Goal: Use online tool/utility: Utilize a website feature to perform a specific function

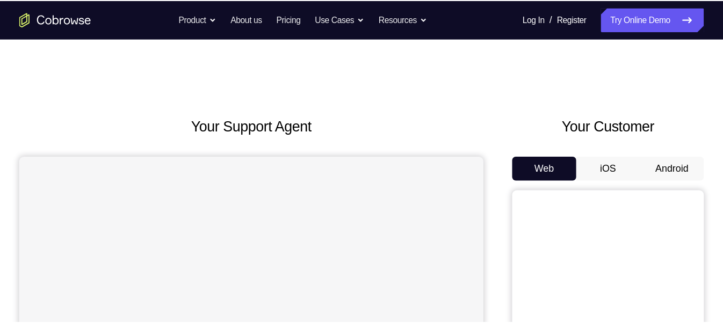
scroll to position [99, 0]
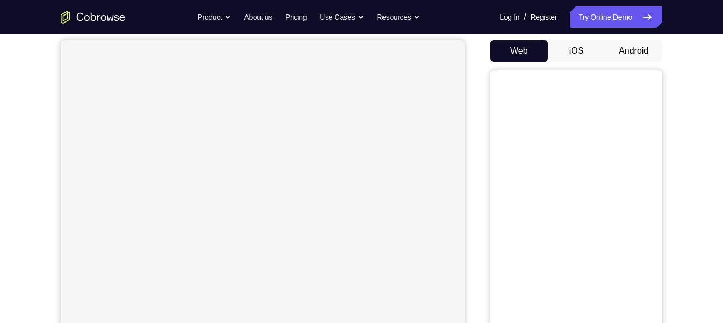
click at [644, 47] on button "Android" at bounding box center [633, 50] width 57 height 21
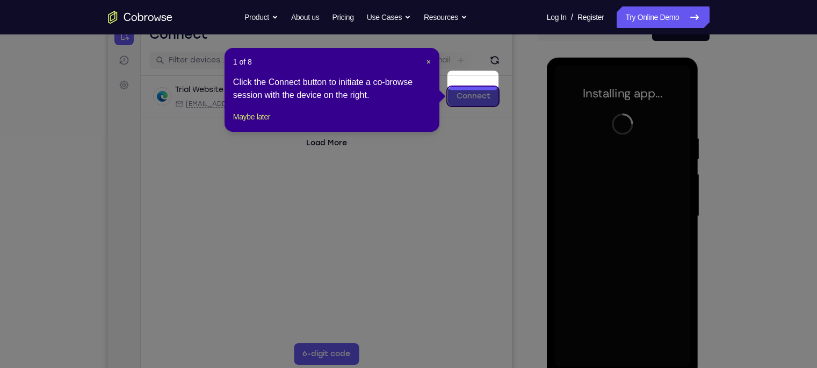
scroll to position [139, 0]
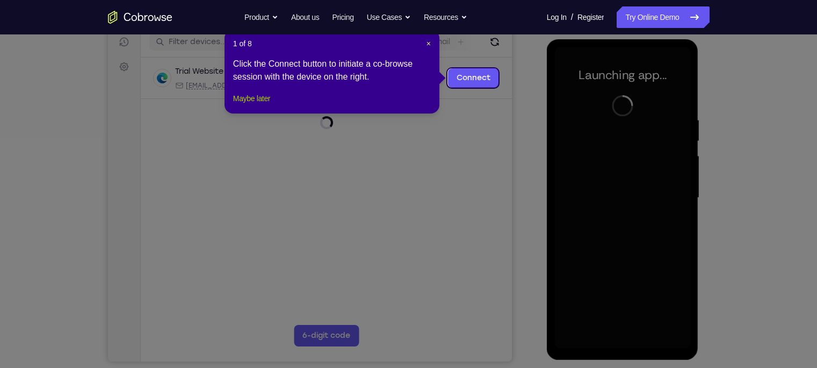
click at [265, 105] on button "Maybe later" at bounding box center [251, 98] width 37 height 13
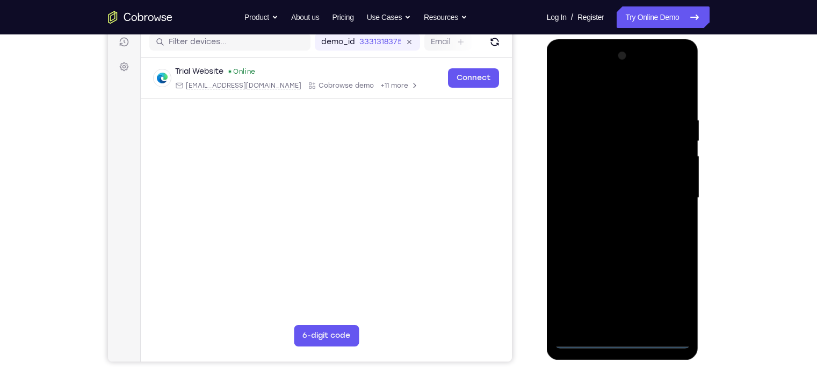
click at [625, 287] on div at bounding box center [622, 197] width 135 height 301
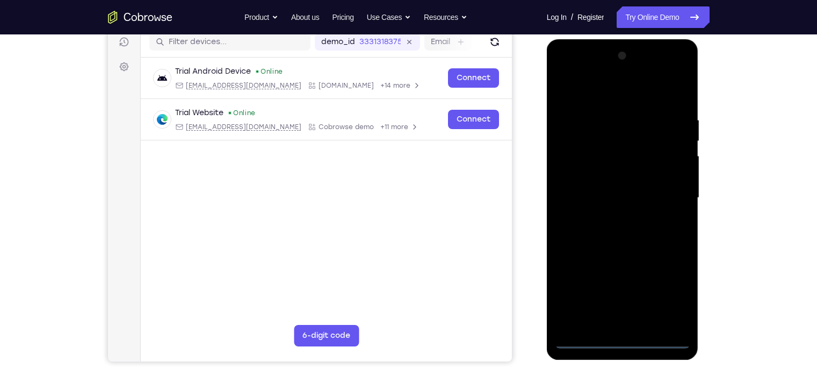
click at [648, 287] on div at bounding box center [622, 197] width 135 height 301
click at [585, 91] on div at bounding box center [622, 197] width 135 height 301
click at [648, 192] on div at bounding box center [622, 197] width 135 height 301
click at [610, 214] on div at bounding box center [622, 197] width 135 height 301
click at [606, 187] on div at bounding box center [622, 197] width 135 height 301
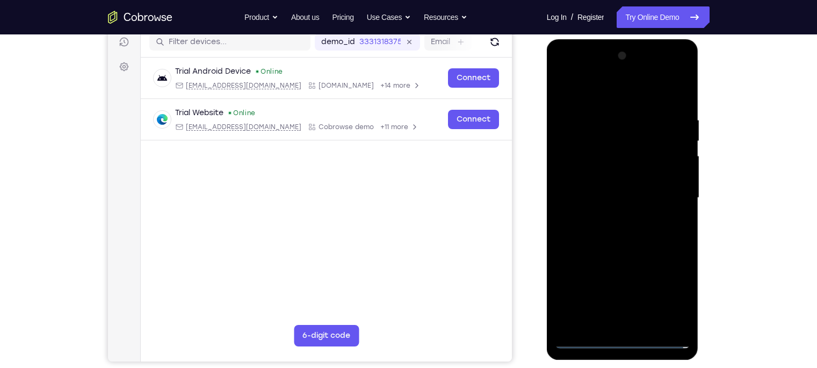
click at [613, 178] on div at bounding box center [622, 197] width 135 height 301
click at [612, 200] on div at bounding box center [622, 197] width 135 height 301
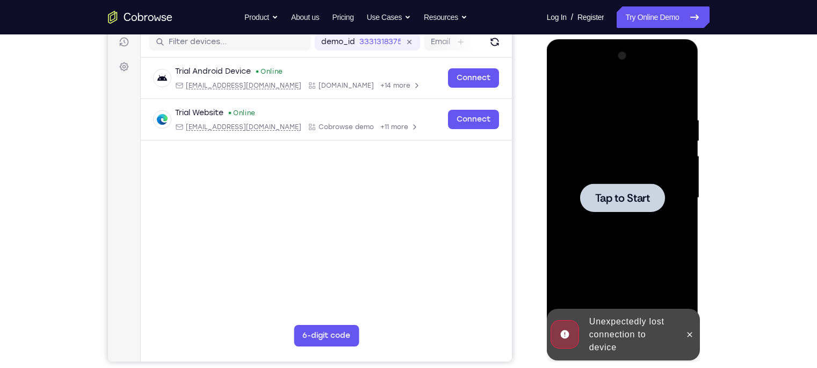
click at [624, 197] on span "Tap to Start" at bounding box center [622, 197] width 55 height 11
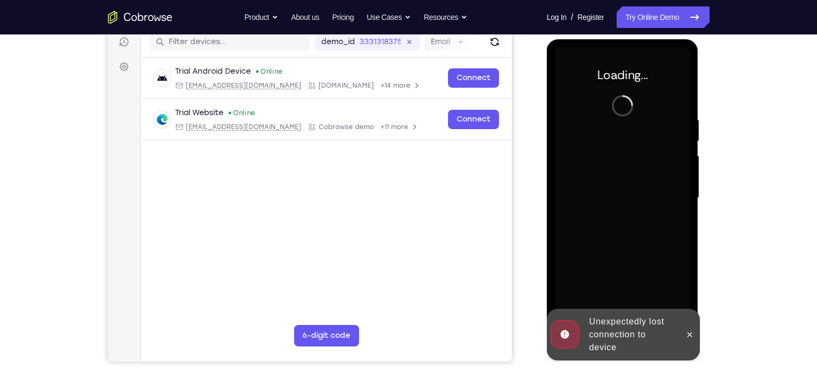
click at [621, 287] on div "Unexpectedly lost connection to device" at bounding box center [632, 334] width 94 height 47
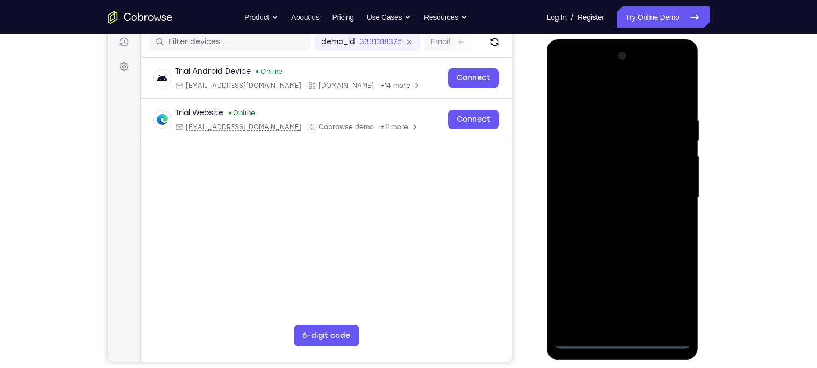
click at [621, 287] on div at bounding box center [622, 197] width 135 height 301
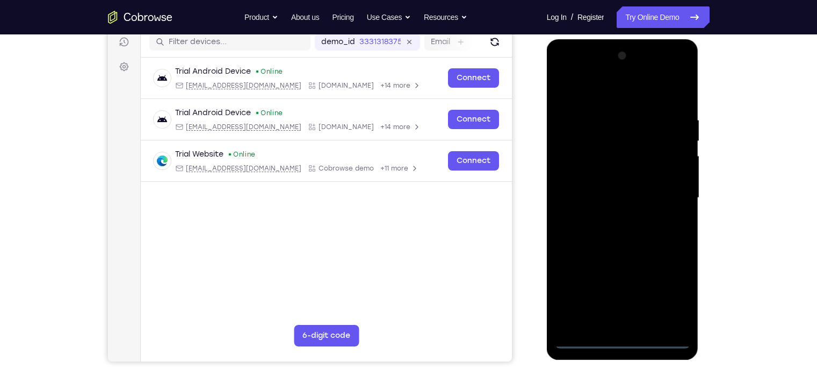
click at [648, 287] on div at bounding box center [622, 197] width 135 height 301
click at [602, 98] on div at bounding box center [622, 197] width 135 height 301
click at [648, 192] on div at bounding box center [622, 197] width 135 height 301
click at [610, 218] on div at bounding box center [622, 197] width 135 height 301
click at [615, 187] on div at bounding box center [622, 197] width 135 height 301
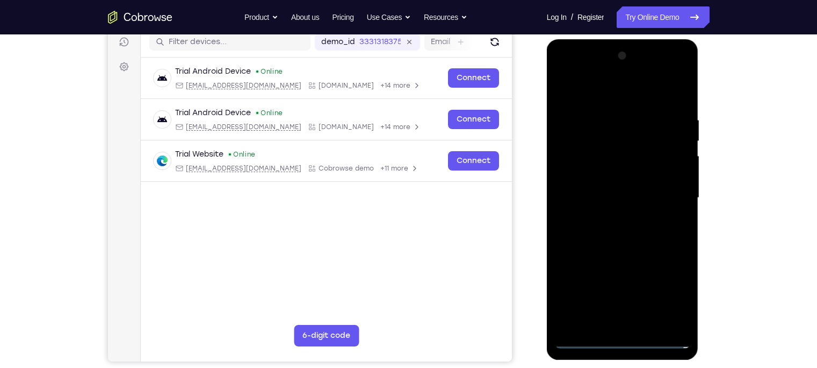
click at [614, 176] on div at bounding box center [622, 197] width 135 height 301
click at [611, 196] on div at bounding box center [622, 197] width 135 height 301
click at [620, 96] on div at bounding box center [622, 197] width 135 height 301
drag, startPoint x: 620, startPoint y: 96, endPoint x: 615, endPoint y: 55, distance: 40.7
click at [615, 55] on div at bounding box center [622, 197] width 135 height 301
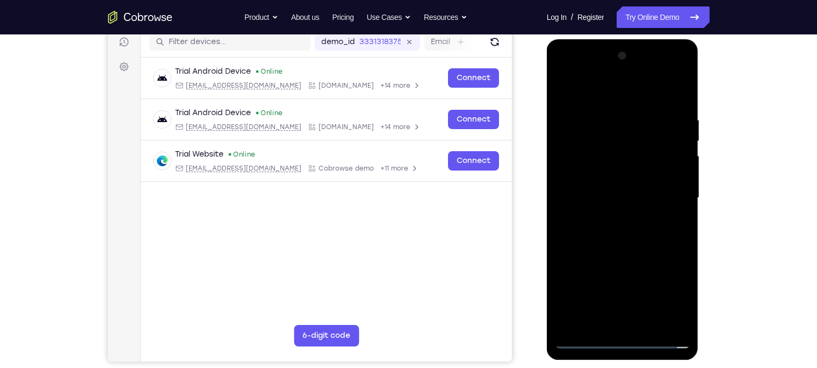
click at [618, 226] on div at bounding box center [622, 197] width 135 height 301
click at [618, 171] on div at bounding box center [622, 197] width 135 height 301
click at [620, 189] on div at bounding box center [622, 197] width 135 height 301
click at [634, 248] on div at bounding box center [622, 197] width 135 height 301
click at [648, 287] on div at bounding box center [622, 197] width 135 height 301
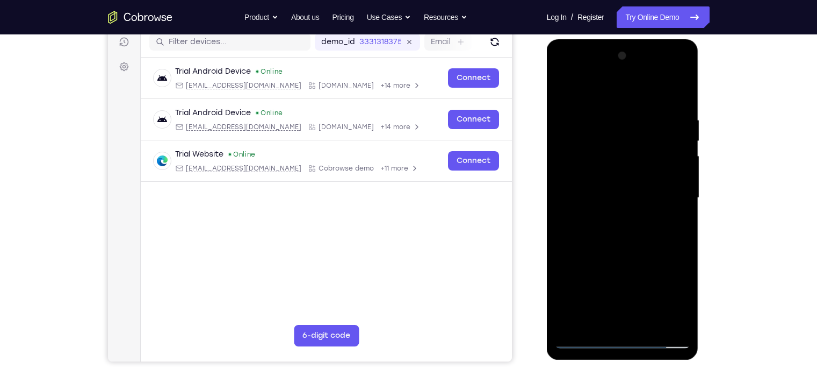
click at [635, 258] on div at bounding box center [622, 197] width 135 height 301
click at [567, 89] on div at bounding box center [622, 197] width 135 height 301
click at [611, 118] on div at bounding box center [622, 197] width 135 height 301
click at [648, 93] on div at bounding box center [622, 197] width 135 height 301
drag, startPoint x: 636, startPoint y: 222, endPoint x: 651, endPoint y: 76, distance: 147.0
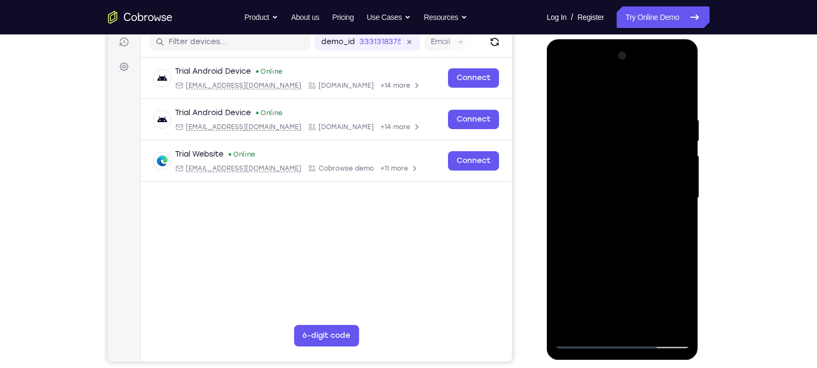
click at [648, 93] on div at bounding box center [622, 197] width 135 height 301
drag, startPoint x: 639, startPoint y: 269, endPoint x: 651, endPoint y: 168, distance: 101.7
click at [648, 168] on div at bounding box center [622, 197] width 135 height 301
click at [648, 88] on div at bounding box center [622, 197] width 135 height 301
drag, startPoint x: 613, startPoint y: 271, endPoint x: 639, endPoint y: 144, distance: 129.5
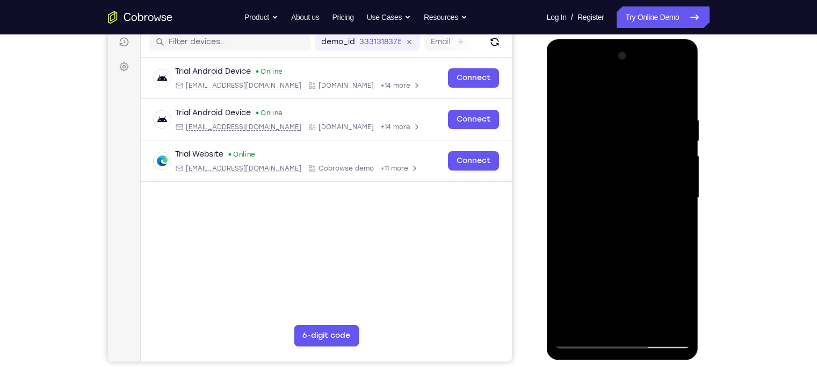
click at [639, 144] on div at bounding box center [622, 197] width 135 height 301
click at [567, 201] on div at bounding box center [622, 197] width 135 height 301
click at [648, 123] on div at bounding box center [622, 197] width 135 height 301
click at [648, 89] on div at bounding box center [622, 197] width 135 height 301
click at [569, 91] on div at bounding box center [622, 197] width 135 height 301
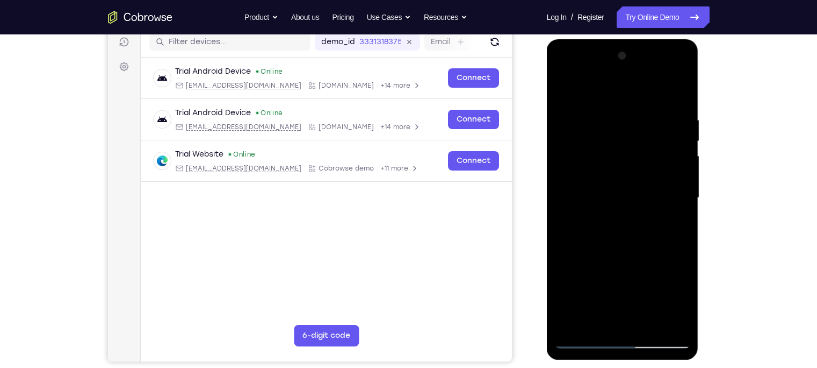
drag, startPoint x: 614, startPoint y: 254, endPoint x: 629, endPoint y: 39, distance: 214.9
click at [629, 39] on div at bounding box center [623, 199] width 152 height 320
drag, startPoint x: 631, startPoint y: 233, endPoint x: 653, endPoint y: 9, distance: 225.2
click at [648, 39] on html "Online web based iOS Simulators and Android Emulators. Run iPhone, iPad, Mobile…" at bounding box center [623, 200] width 153 height 322
drag, startPoint x: 634, startPoint y: 222, endPoint x: 646, endPoint y: 30, distance: 192.8
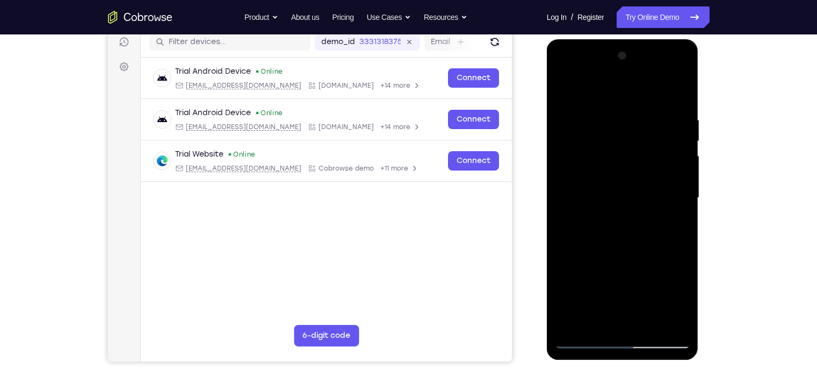
click at [646, 39] on html "Online web based iOS Simulators and Android Emulators. Run iPhone, iPad, Mobile…" at bounding box center [623, 200] width 153 height 322
drag, startPoint x: 630, startPoint y: 245, endPoint x: 658, endPoint y: 2, distance: 244.5
click at [648, 39] on html "Online web based iOS Simulators and Android Emulators. Run iPhone, iPad, Mobile…" at bounding box center [623, 200] width 153 height 322
drag, startPoint x: 649, startPoint y: 168, endPoint x: 657, endPoint y: 240, distance: 72.5
click at [648, 240] on div at bounding box center [622, 197] width 135 height 301
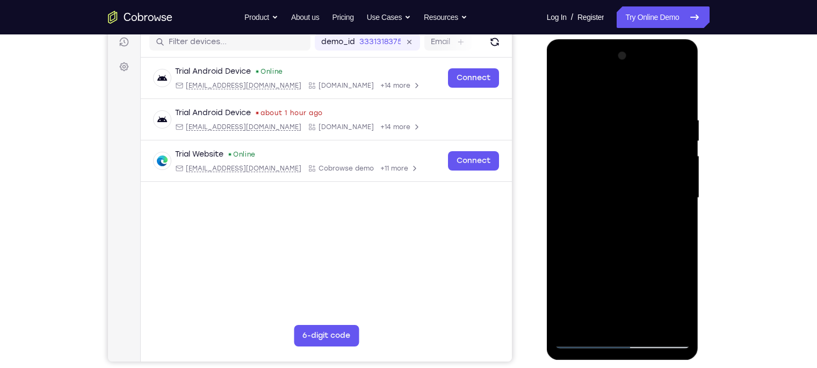
click at [648, 207] on div at bounding box center [622, 197] width 135 height 301
click at [648, 218] on div at bounding box center [622, 197] width 135 height 301
drag, startPoint x: 614, startPoint y: 261, endPoint x: 623, endPoint y: -4, distance: 265.1
click at [623, 39] on html "Online web based iOS Simulators and Android Emulators. Run iPhone, iPad, Mobile…" at bounding box center [623, 200] width 153 height 322
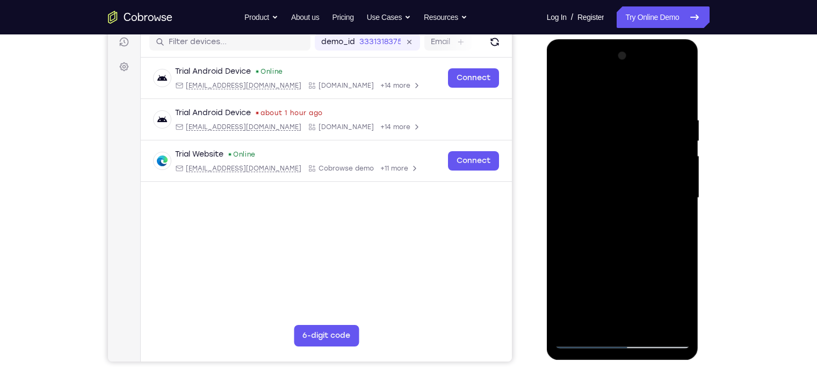
drag, startPoint x: 634, startPoint y: 253, endPoint x: 673, endPoint y: 26, distance: 230.7
click at [648, 39] on html "Online web based iOS Simulators and Android Emulators. Run iPhone, iPad, Mobile…" at bounding box center [623, 200] width 153 height 322
drag, startPoint x: 642, startPoint y: 255, endPoint x: 668, endPoint y: 182, distance: 77.2
click at [648, 182] on div at bounding box center [622, 197] width 135 height 301
drag, startPoint x: 642, startPoint y: 265, endPoint x: 661, endPoint y: 130, distance: 136.2
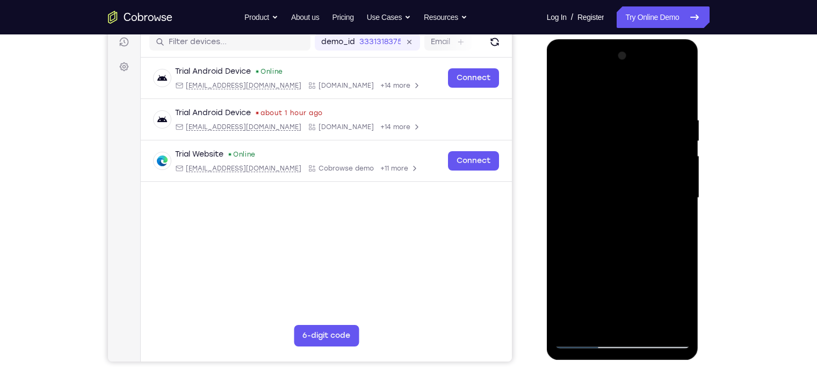
click at [648, 130] on div at bounding box center [622, 197] width 135 height 301
drag, startPoint x: 622, startPoint y: 267, endPoint x: 625, endPoint y: 148, distance: 119.3
click at [625, 148] on div at bounding box center [622, 197] width 135 height 301
click at [648, 287] on div at bounding box center [622, 197] width 135 height 301
click at [627, 182] on div at bounding box center [622, 197] width 135 height 301
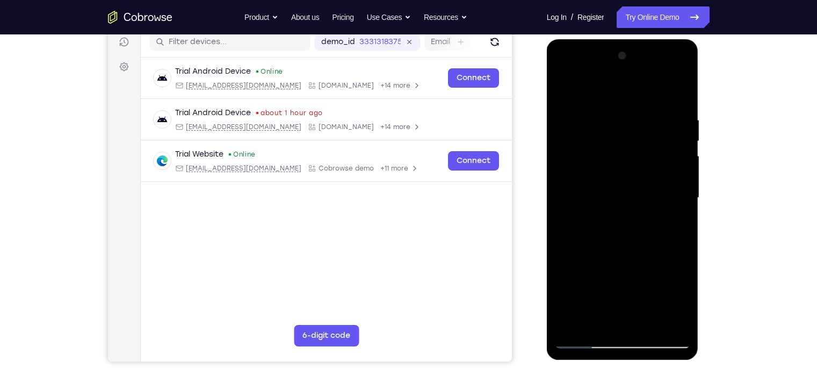
click at [592, 262] on div at bounding box center [622, 197] width 135 height 301
drag, startPoint x: 625, startPoint y: 203, endPoint x: 622, endPoint y: 269, distance: 65.7
click at [622, 269] on div at bounding box center [622, 197] width 135 height 301
drag, startPoint x: 636, startPoint y: 169, endPoint x: 635, endPoint y: 215, distance: 46.2
click at [635, 215] on div at bounding box center [622, 197] width 135 height 301
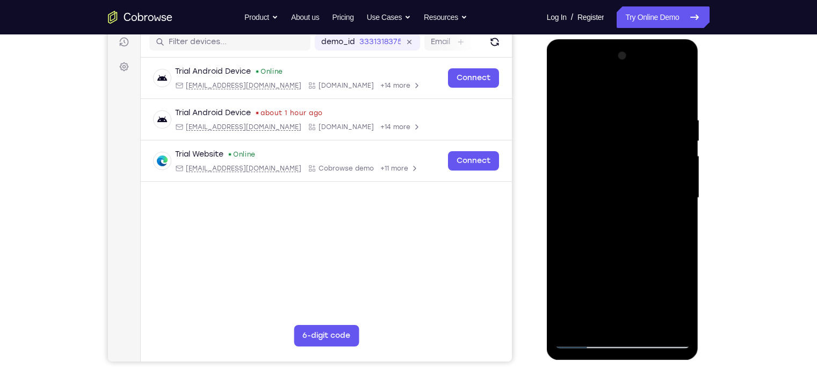
click at [588, 238] on div at bounding box center [622, 197] width 135 height 301
drag, startPoint x: 604, startPoint y: 293, endPoint x: 620, endPoint y: -28, distance: 321.7
click at [620, 39] on html "Online web based iOS Simulators and Android Emulators. Run iPhone, iPad, Mobile…" at bounding box center [623, 200] width 153 height 322
drag, startPoint x: 623, startPoint y: 288, endPoint x: 631, endPoint y: 133, distance: 155.5
click at [630, 138] on div at bounding box center [622, 197] width 135 height 301
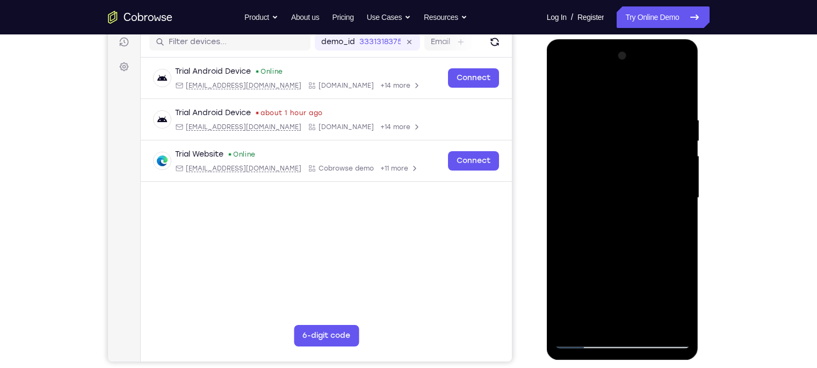
click at [604, 287] on div at bounding box center [622, 197] width 135 height 301
click at [603, 170] on div at bounding box center [622, 197] width 135 height 301
click at [593, 287] on div at bounding box center [622, 197] width 135 height 301
click at [596, 287] on div at bounding box center [622, 197] width 135 height 301
click at [648, 260] on div at bounding box center [622, 197] width 135 height 301
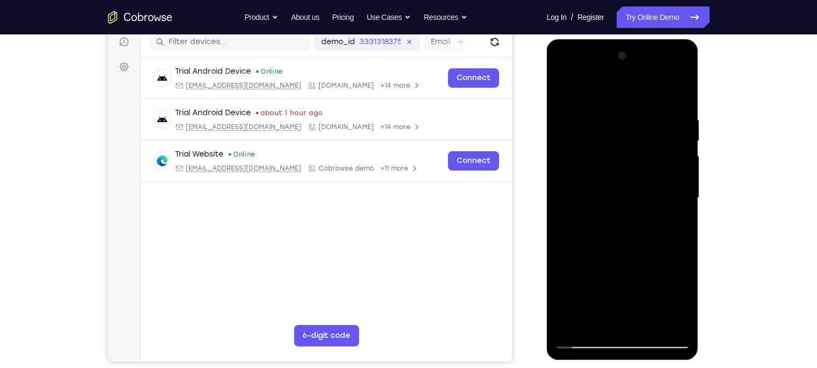
click at [648, 217] on div at bounding box center [622, 197] width 135 height 301
click at [601, 126] on div at bounding box center [622, 197] width 135 height 301
click at [613, 231] on div at bounding box center [622, 197] width 135 height 301
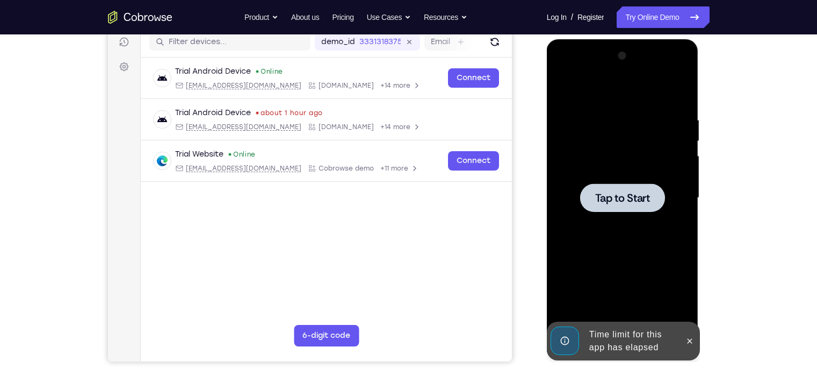
click at [647, 212] on div at bounding box center [622, 197] width 85 height 28
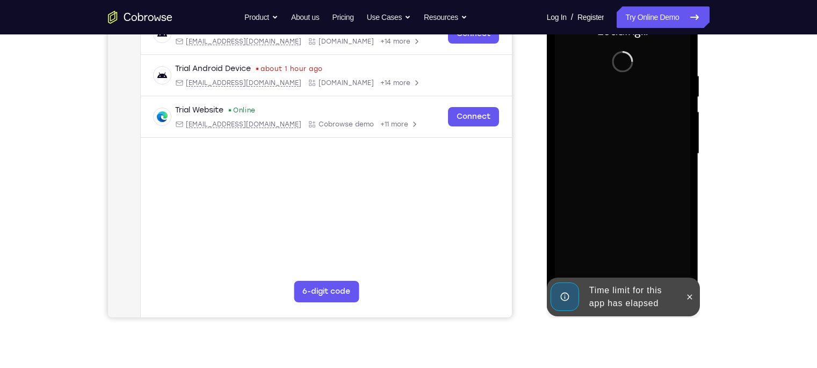
scroll to position [183, 0]
click at [622, 287] on div "Time limit for this app has elapsed" at bounding box center [632, 296] width 94 height 34
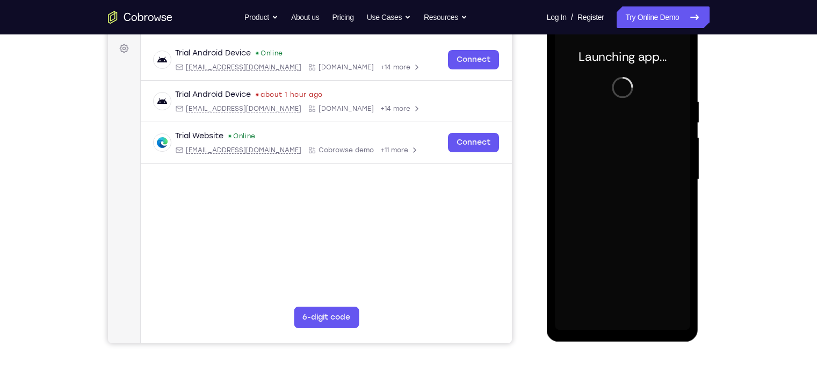
scroll to position [157, 0]
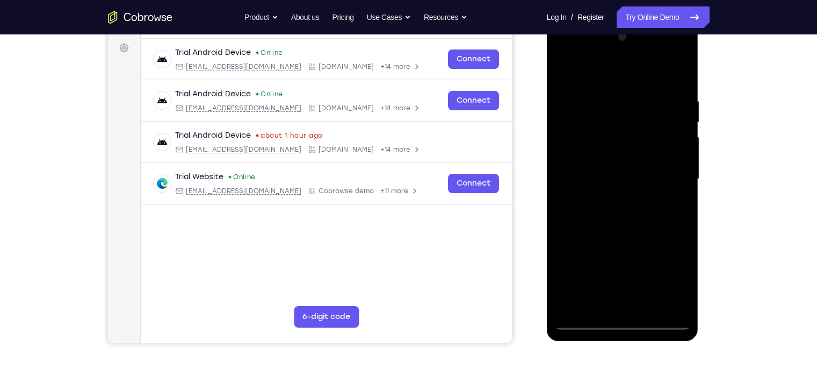
click at [621, 287] on div at bounding box center [622, 178] width 135 height 301
click at [648, 267] on div at bounding box center [622, 178] width 135 height 301
click at [601, 69] on div at bounding box center [622, 178] width 135 height 301
click at [648, 178] on div at bounding box center [622, 178] width 135 height 301
click at [606, 197] on div at bounding box center [622, 178] width 135 height 301
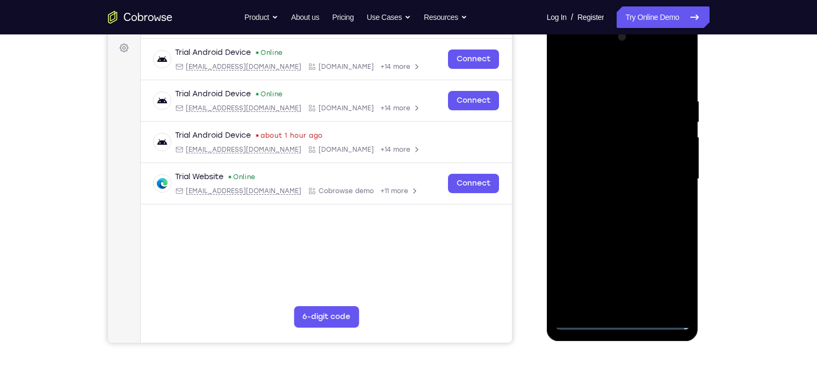
click at [603, 167] on div at bounding box center [622, 178] width 135 height 301
click at [607, 156] on div at bounding box center [622, 178] width 135 height 301
click at [612, 177] on div at bounding box center [622, 178] width 135 height 301
click at [622, 227] on div at bounding box center [622, 178] width 135 height 301
click at [647, 287] on div at bounding box center [622, 178] width 135 height 301
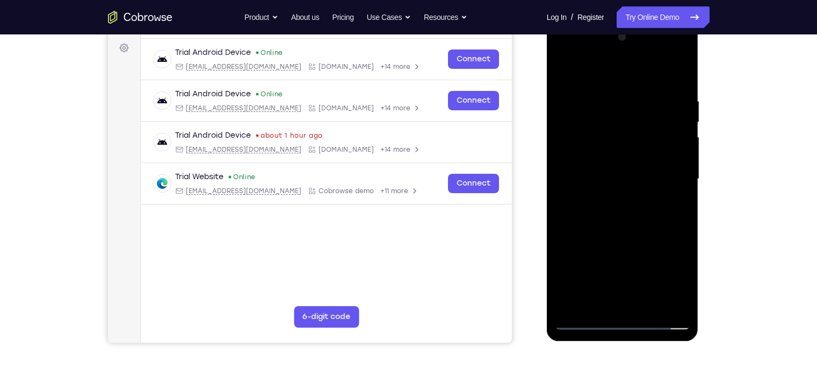
click at [617, 235] on div at bounding box center [622, 178] width 135 height 301
click at [627, 163] on div at bounding box center [622, 178] width 135 height 301
click at [609, 113] on div at bounding box center [622, 178] width 135 height 301
click at [613, 207] on div at bounding box center [622, 178] width 135 height 301
click at [648, 208] on div at bounding box center [622, 178] width 135 height 301
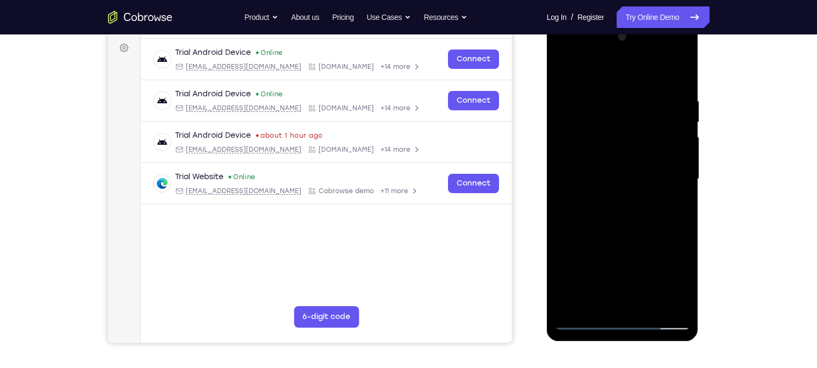
drag, startPoint x: 612, startPoint y: 78, endPoint x: 601, endPoint y: 21, distance: 57.9
click at [601, 21] on div at bounding box center [623, 180] width 152 height 320
click at [648, 204] on div at bounding box center [622, 178] width 135 height 301
click at [564, 74] on div at bounding box center [622, 178] width 135 height 301
click at [567, 72] on div at bounding box center [622, 178] width 135 height 301
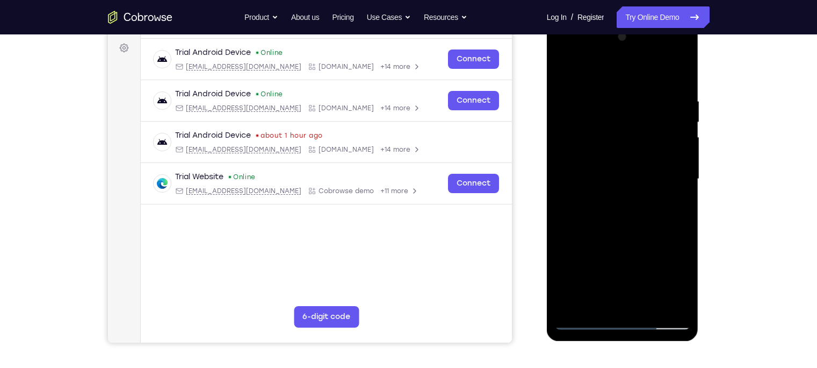
click at [597, 287] on div at bounding box center [622, 178] width 135 height 301
click at [604, 71] on div at bounding box center [622, 178] width 135 height 301
click at [648, 102] on div at bounding box center [622, 178] width 135 height 301
click at [573, 287] on div at bounding box center [622, 178] width 135 height 301
drag, startPoint x: 606, startPoint y: 260, endPoint x: 619, endPoint y: 51, distance: 208.9
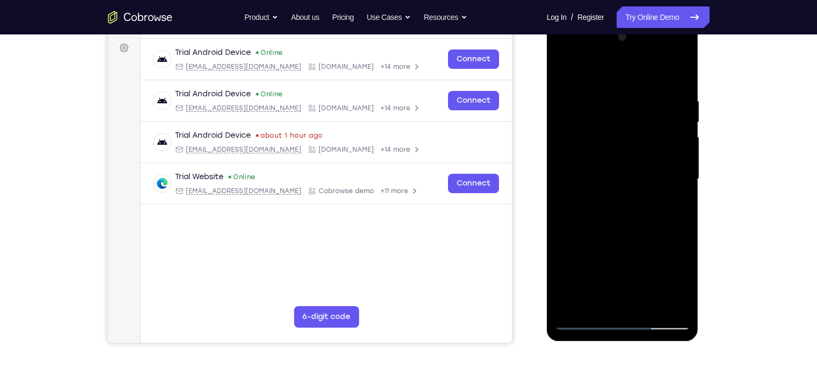
click at [619, 51] on div at bounding box center [622, 178] width 135 height 301
drag, startPoint x: 624, startPoint y: 256, endPoint x: 628, endPoint y: 119, distance: 136.6
click at [628, 119] on div at bounding box center [622, 178] width 135 height 301
click at [648, 287] on div at bounding box center [622, 178] width 135 height 301
click at [594, 183] on div at bounding box center [622, 178] width 135 height 301
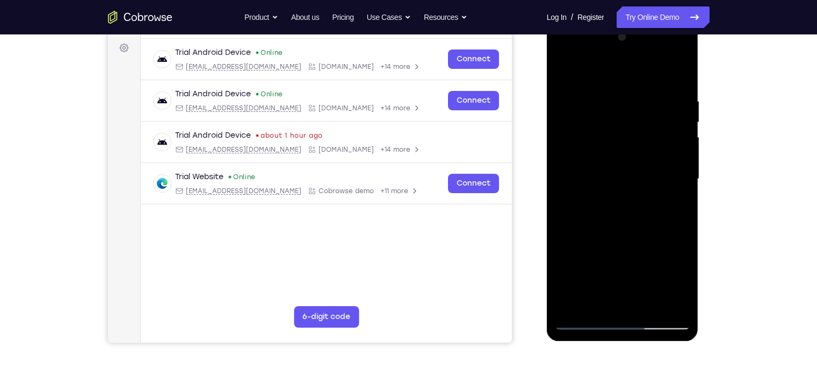
click at [594, 68] on div at bounding box center [622, 178] width 135 height 301
click at [563, 72] on div at bounding box center [622, 178] width 135 height 301
click at [567, 70] on div at bounding box center [622, 178] width 135 height 301
click at [567, 71] on div at bounding box center [622, 178] width 135 height 301
click at [596, 287] on div at bounding box center [622, 178] width 135 height 301
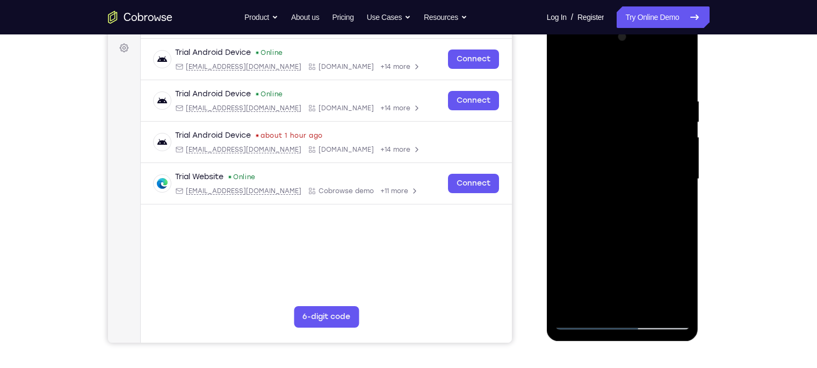
click at [615, 139] on div at bounding box center [622, 178] width 135 height 301
click at [592, 181] on div at bounding box center [622, 178] width 135 height 301
drag, startPoint x: 612, startPoint y: 164, endPoint x: 618, endPoint y: 247, distance: 82.4
click at [618, 247] on div at bounding box center [622, 178] width 135 height 301
drag, startPoint x: 611, startPoint y: 257, endPoint x: 617, endPoint y: 132, distance: 124.8
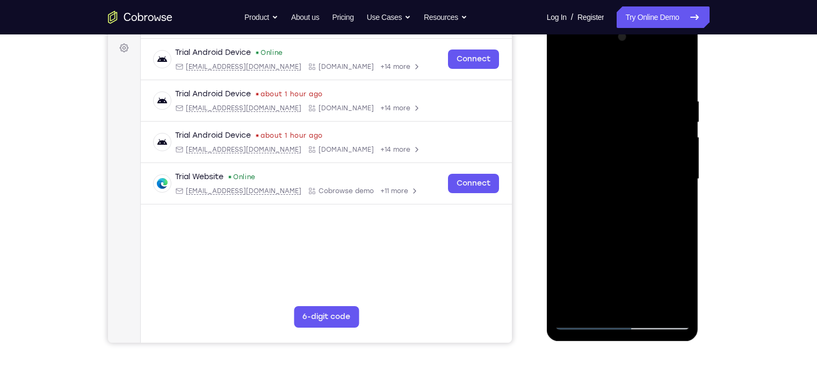
click at [617, 132] on div at bounding box center [622, 178] width 135 height 301
click at [590, 220] on div at bounding box center [622, 178] width 135 height 301
click at [567, 71] on div at bounding box center [622, 178] width 135 height 301
click at [648, 287] on div at bounding box center [622, 178] width 135 height 301
click at [567, 68] on div at bounding box center [622, 178] width 135 height 301
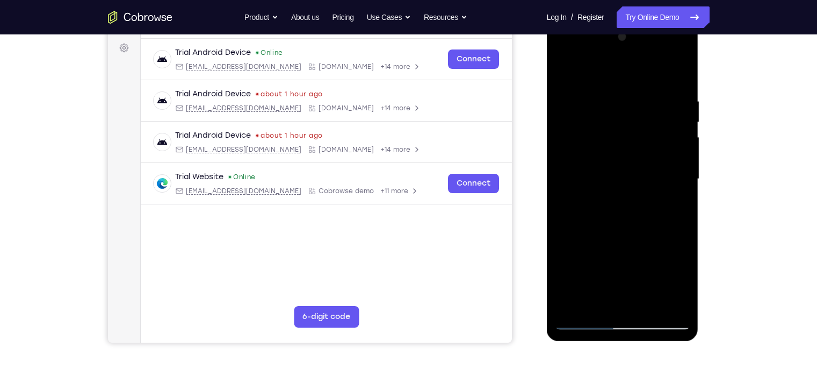
click at [648, 287] on div at bounding box center [622, 178] width 135 height 301
click at [648, 121] on div at bounding box center [622, 178] width 135 height 301
click at [648, 118] on div at bounding box center [622, 178] width 135 height 301
click at [648, 116] on div at bounding box center [622, 178] width 135 height 301
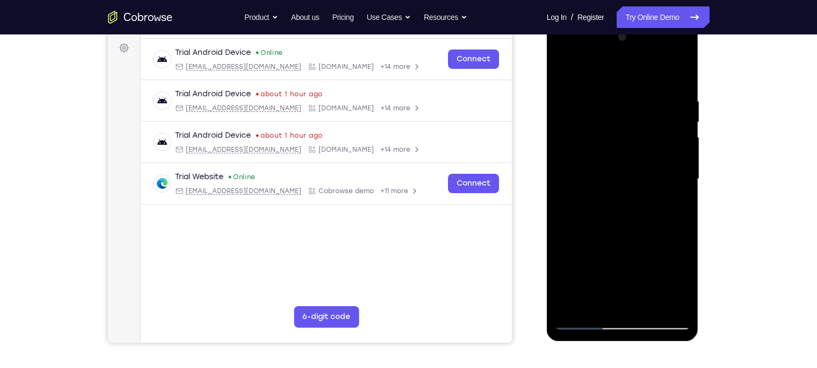
click at [648, 116] on div at bounding box center [622, 178] width 135 height 301
click at [569, 69] on div at bounding box center [622, 178] width 135 height 301
click at [648, 287] on div at bounding box center [622, 178] width 135 height 301
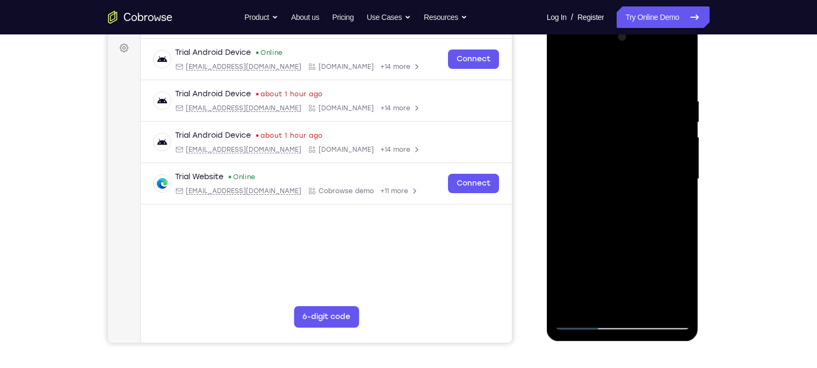
click at [569, 69] on div at bounding box center [622, 178] width 135 height 301
click at [598, 287] on div at bounding box center [622, 178] width 135 height 301
click at [630, 125] on div at bounding box center [622, 178] width 135 height 301
click at [585, 266] on div at bounding box center [622, 178] width 135 height 301
drag, startPoint x: 616, startPoint y: 266, endPoint x: 613, endPoint y: -12, distance: 278.4
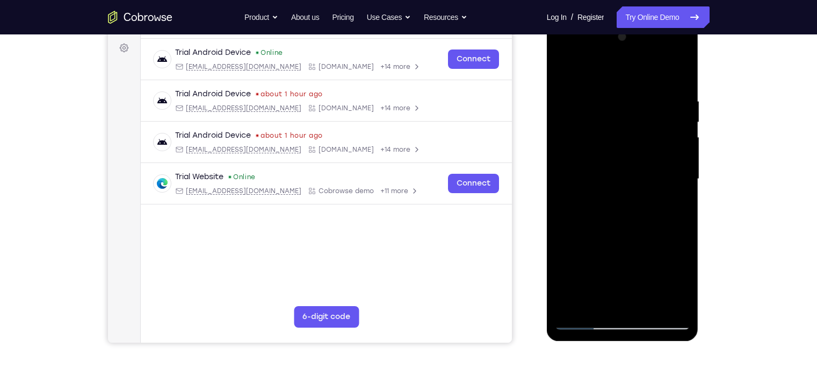
click at [613, 20] on html "Online web based iOS Simulators and Android Emulators. Run iPhone, iPad, Mobile…" at bounding box center [623, 181] width 153 height 322
drag, startPoint x: 612, startPoint y: 114, endPoint x: 611, endPoint y: 235, distance: 121.4
click at [611, 235] on div at bounding box center [622, 178] width 135 height 301
drag, startPoint x: 611, startPoint y: 225, endPoint x: 621, endPoint y: 95, distance: 130.4
click at [621, 95] on div at bounding box center [622, 178] width 135 height 301
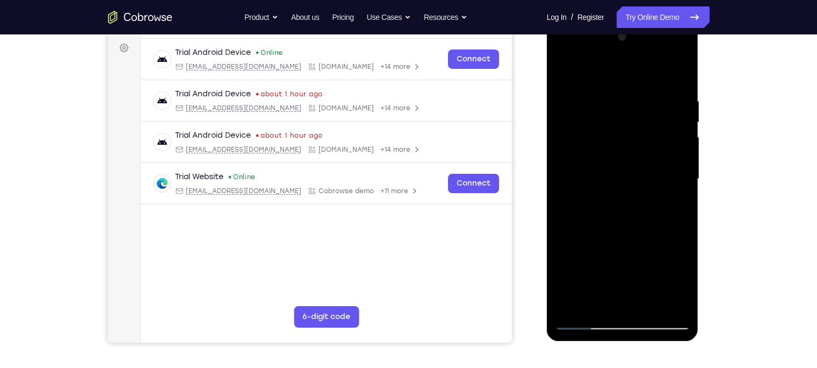
click at [575, 206] on div at bounding box center [622, 178] width 135 height 301
drag, startPoint x: 592, startPoint y: 128, endPoint x: 605, endPoint y: 195, distance: 67.2
click at [605, 195] on div at bounding box center [622, 178] width 135 height 301
click at [614, 105] on div at bounding box center [622, 178] width 135 height 301
click at [565, 71] on div at bounding box center [622, 178] width 135 height 301
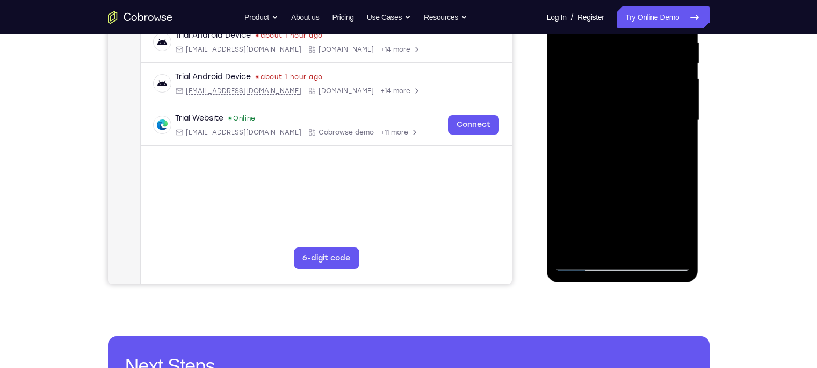
scroll to position [217, 0]
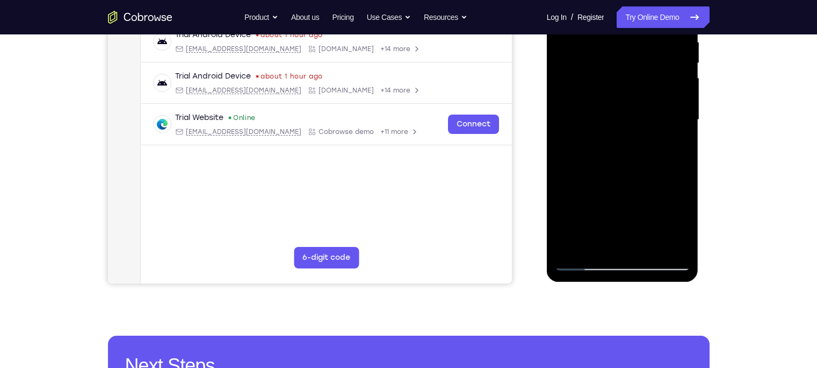
drag, startPoint x: 603, startPoint y: 216, endPoint x: 606, endPoint y: 75, distance: 140.8
click at [606, 75] on div at bounding box center [622, 119] width 135 height 301
drag, startPoint x: 609, startPoint y: 221, endPoint x: 610, endPoint y: 120, distance: 101.0
click at [610, 120] on div at bounding box center [622, 119] width 135 height 301
drag, startPoint x: 599, startPoint y: 196, endPoint x: 599, endPoint y: 174, distance: 22.0
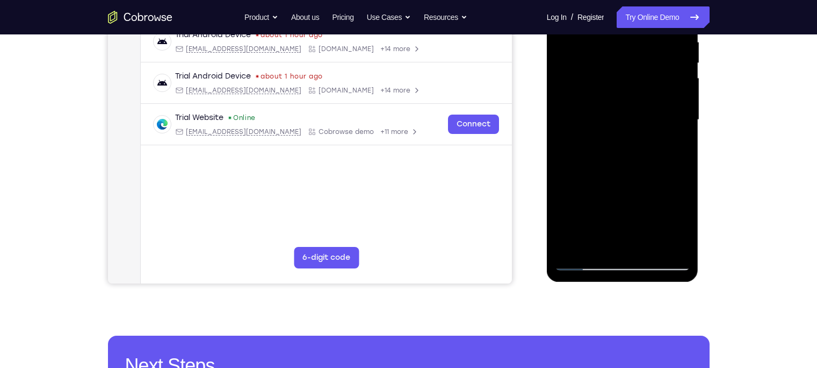
click at [599, 174] on div at bounding box center [622, 119] width 135 height 301
click at [593, 155] on div at bounding box center [622, 119] width 135 height 301
drag, startPoint x: 587, startPoint y: 68, endPoint x: 592, endPoint y: 103, distance: 35.3
click at [592, 103] on div at bounding box center [622, 119] width 135 height 301
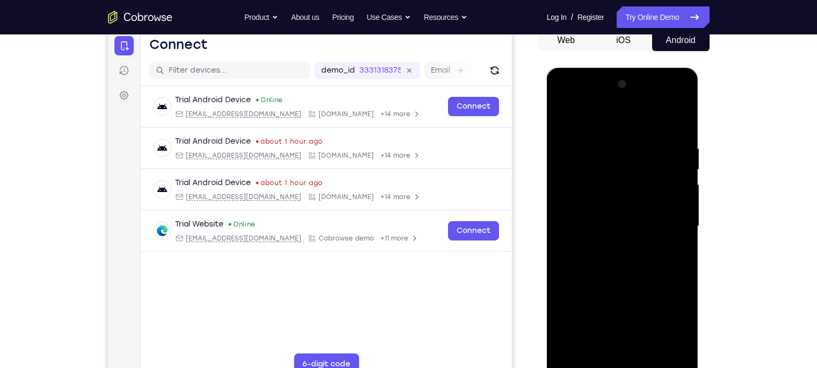
scroll to position [110, 0]
click at [566, 108] on div at bounding box center [622, 226] width 135 height 301
click at [579, 196] on div at bounding box center [622, 226] width 135 height 301
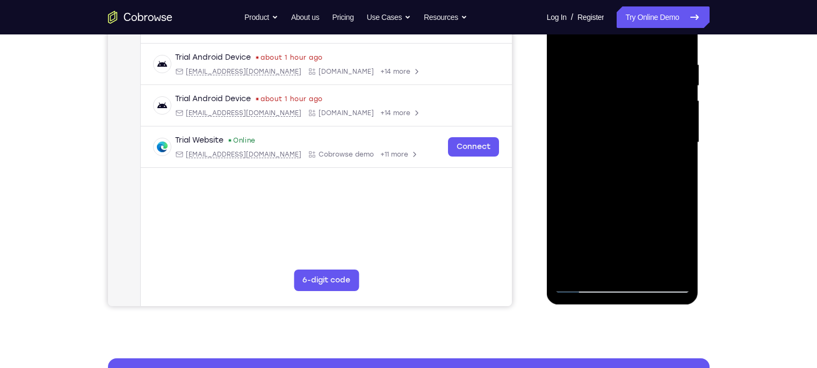
scroll to position [244, 0]
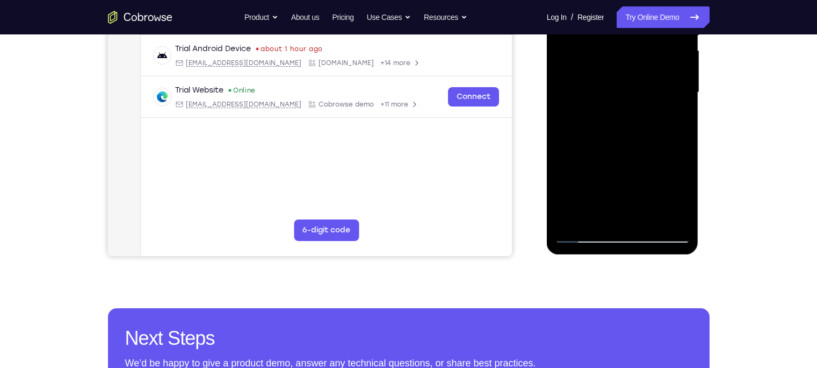
click at [600, 215] on div at bounding box center [622, 92] width 135 height 301
click at [648, 219] on div at bounding box center [622, 92] width 135 height 301
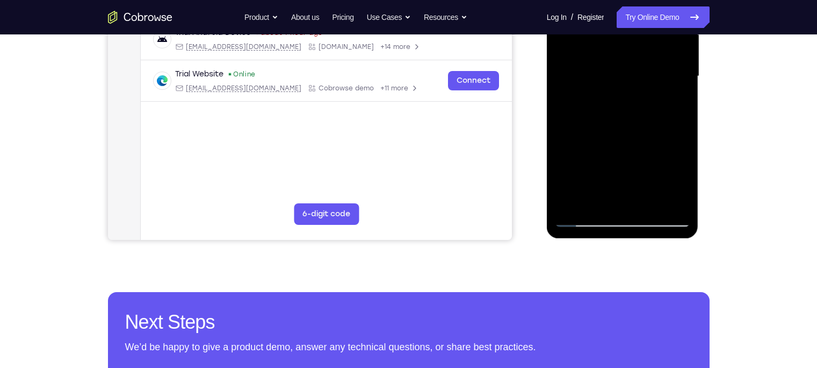
scroll to position [260, 0]
click at [586, 216] on div at bounding box center [622, 76] width 135 height 301
drag, startPoint x: 616, startPoint y: 163, endPoint x: 1167, endPoint y: -62, distance: 595.5
click at [620, 21] on div at bounding box center [622, 76] width 135 height 301
click at [648, 157] on div at bounding box center [622, 76] width 135 height 301
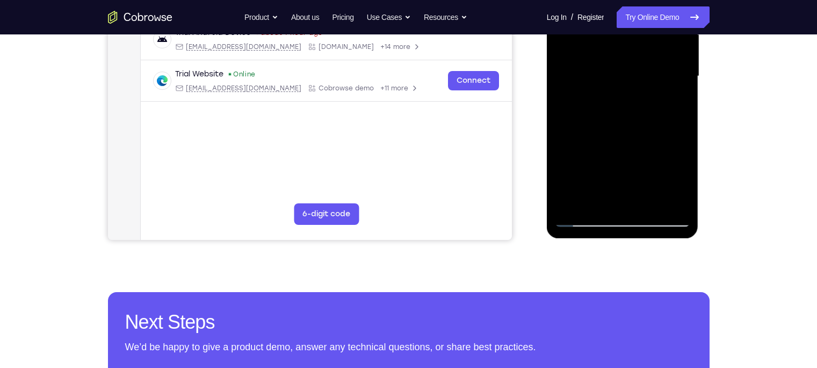
drag, startPoint x: 625, startPoint y: 176, endPoint x: 621, endPoint y: 73, distance: 103.2
click at [621, 73] on div at bounding box center [622, 76] width 135 height 301
click at [620, 120] on div at bounding box center [622, 76] width 135 height 301
drag, startPoint x: 610, startPoint y: 150, endPoint x: 612, endPoint y: 85, distance: 65.1
click at [612, 85] on div at bounding box center [622, 76] width 135 height 301
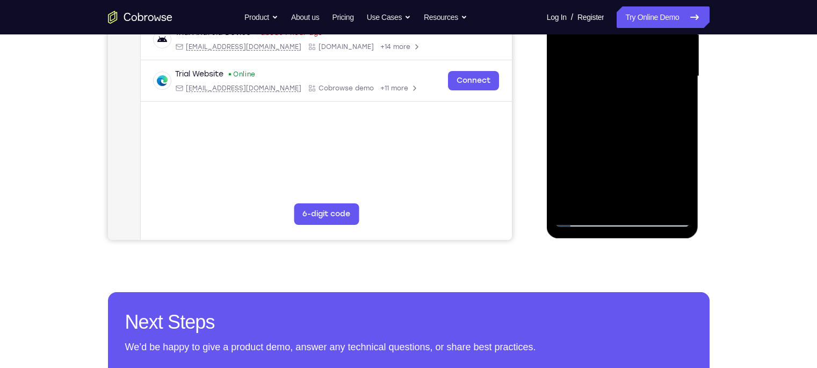
drag, startPoint x: 600, startPoint y: 140, endPoint x: 602, endPoint y: 85, distance: 54.3
click at [602, 85] on div at bounding box center [622, 76] width 135 height 301
click at [573, 147] on div at bounding box center [622, 76] width 135 height 301
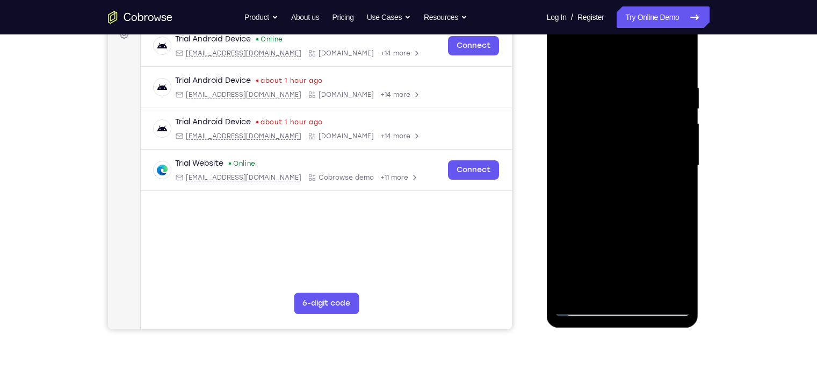
scroll to position [170, 0]
drag, startPoint x: 627, startPoint y: 99, endPoint x: 634, endPoint y: 159, distance: 60.0
click at [634, 159] on div at bounding box center [622, 166] width 135 height 301
click at [588, 130] on div at bounding box center [622, 166] width 135 height 301
click at [570, 57] on div at bounding box center [622, 166] width 135 height 301
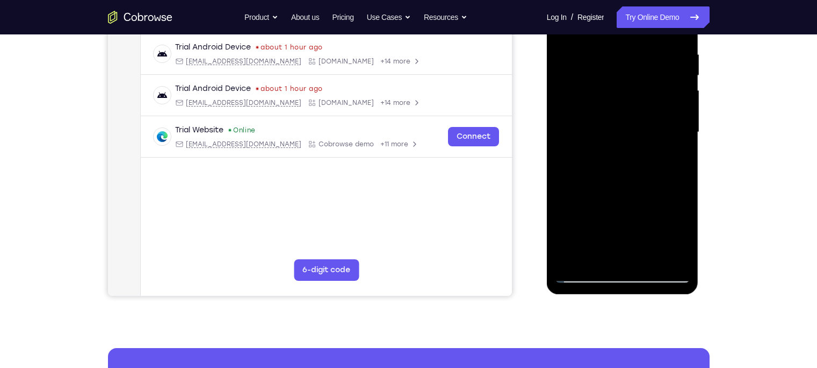
scroll to position [235, 0]
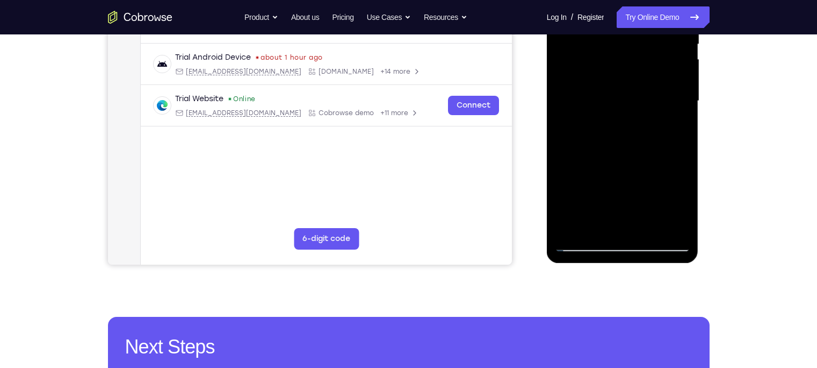
drag, startPoint x: 601, startPoint y: 207, endPoint x: 603, endPoint y: 187, distance: 20.1
click at [603, 187] on div at bounding box center [622, 101] width 135 height 301
click at [585, 108] on div at bounding box center [622, 101] width 135 height 301
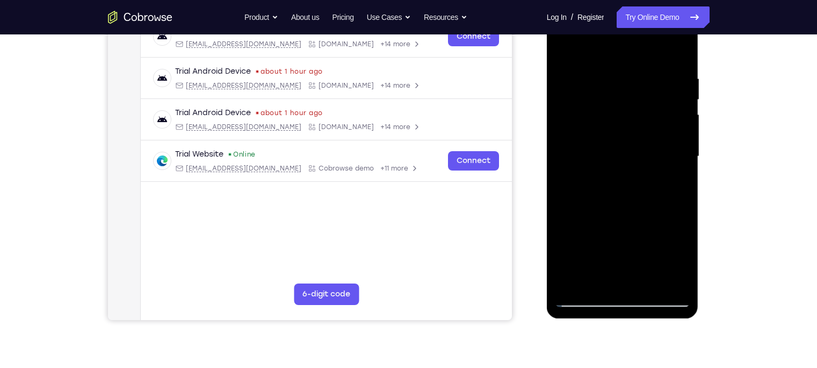
scroll to position [178, 0]
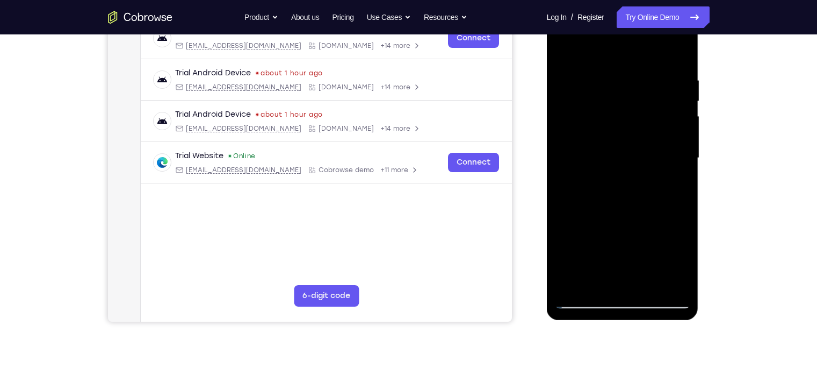
drag, startPoint x: 609, startPoint y: 161, endPoint x: 616, endPoint y: 147, distance: 15.6
click at [616, 147] on div at bounding box center [622, 158] width 135 height 301
click at [565, 49] on div at bounding box center [622, 158] width 135 height 301
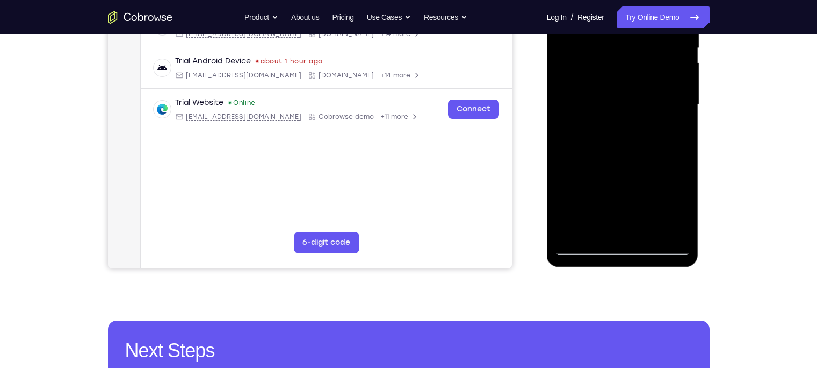
scroll to position [241, 0]
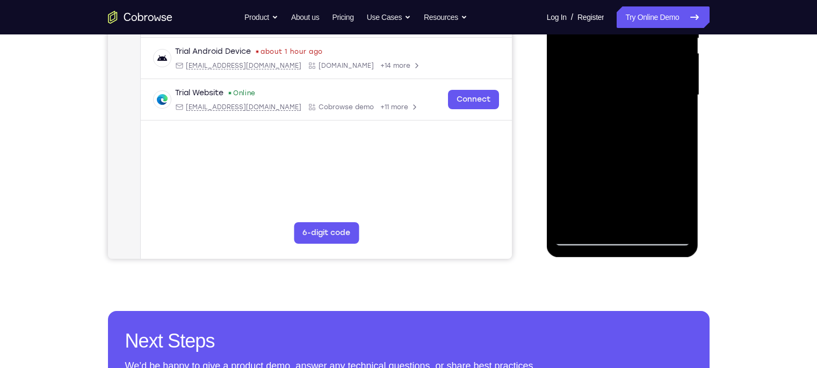
drag, startPoint x: 626, startPoint y: 158, endPoint x: 627, endPoint y: 117, distance: 40.9
click at [627, 117] on div at bounding box center [622, 95] width 135 height 301
click at [648, 142] on div at bounding box center [622, 95] width 135 height 301
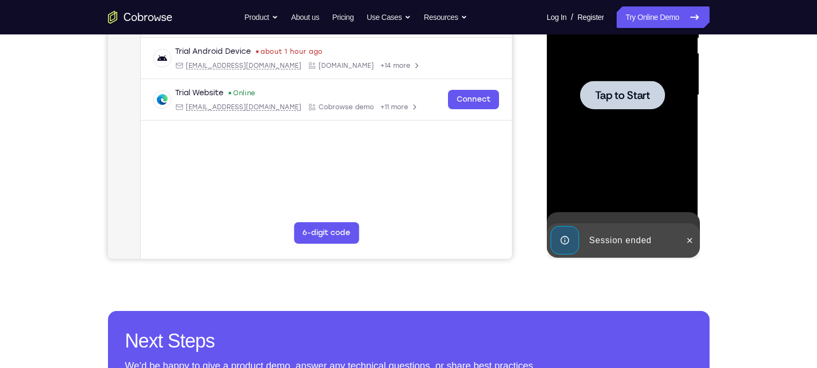
click at [648, 120] on div at bounding box center [622, 95] width 135 height 301
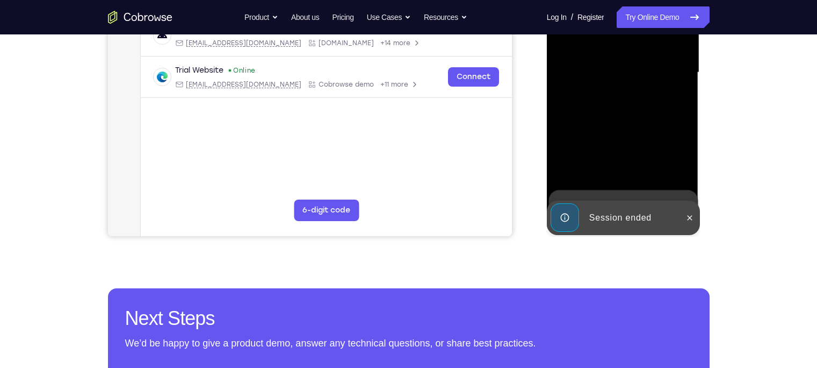
scroll to position [264, 0]
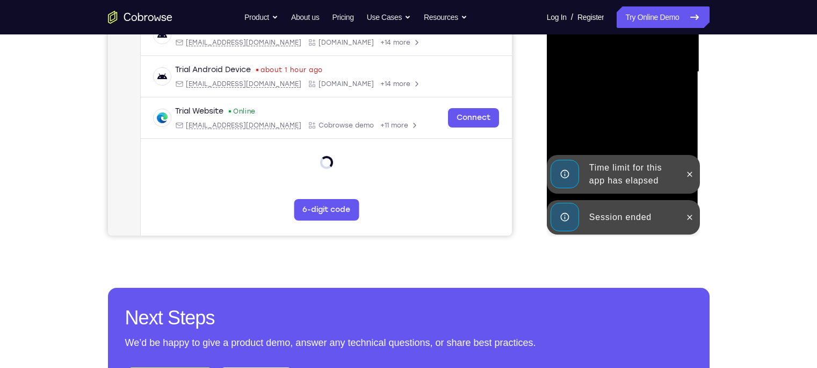
click at [612, 201] on div "Session ended" at bounding box center [615, 217] width 133 height 34
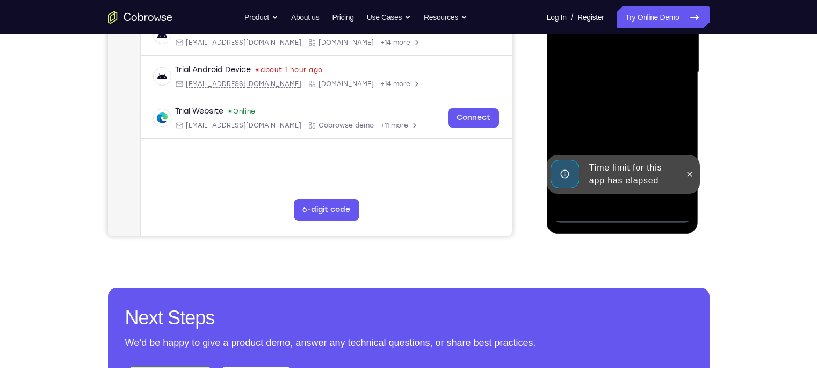
click at [616, 182] on div "Time limit for this app has elapsed" at bounding box center [632, 174] width 94 height 34
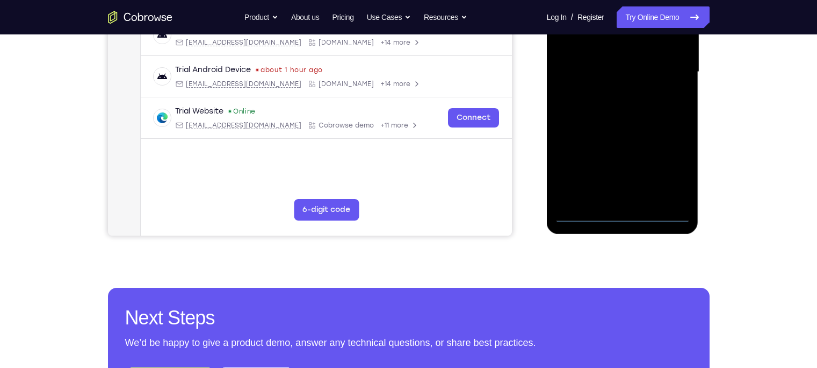
click at [617, 216] on div at bounding box center [622, 72] width 135 height 301
click at [648, 180] on div at bounding box center [622, 72] width 135 height 301
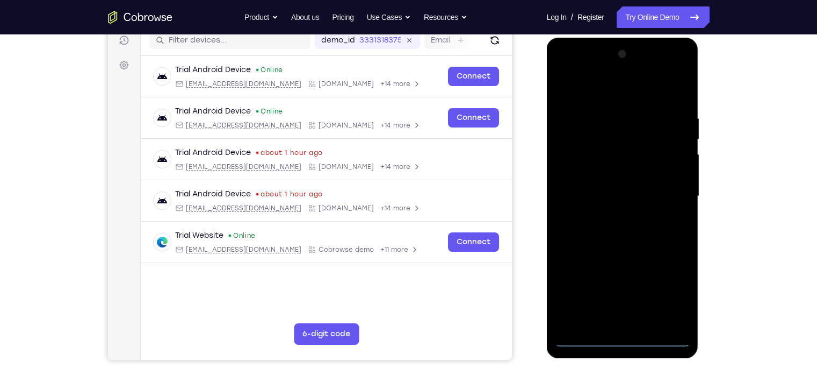
click at [608, 90] on div at bounding box center [622, 196] width 135 height 301
click at [648, 191] on div at bounding box center [622, 196] width 135 height 301
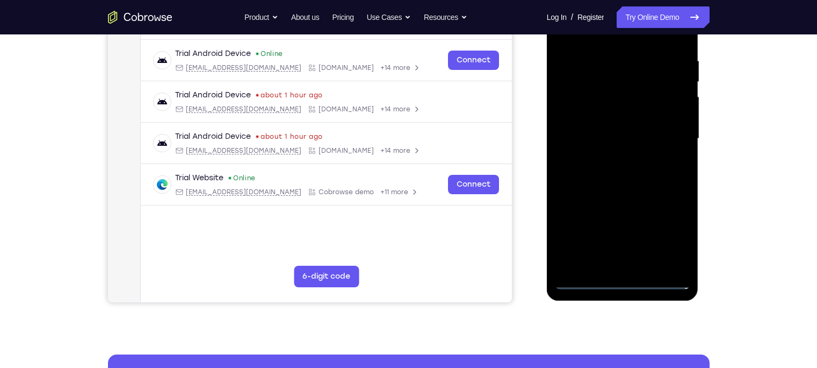
click at [613, 161] on div at bounding box center [622, 138] width 135 height 301
click at [603, 127] on div at bounding box center [622, 138] width 135 height 301
click at [607, 119] on div at bounding box center [622, 138] width 135 height 301
click at [606, 138] on div at bounding box center [622, 138] width 135 height 301
click at [607, 184] on div at bounding box center [622, 138] width 135 height 301
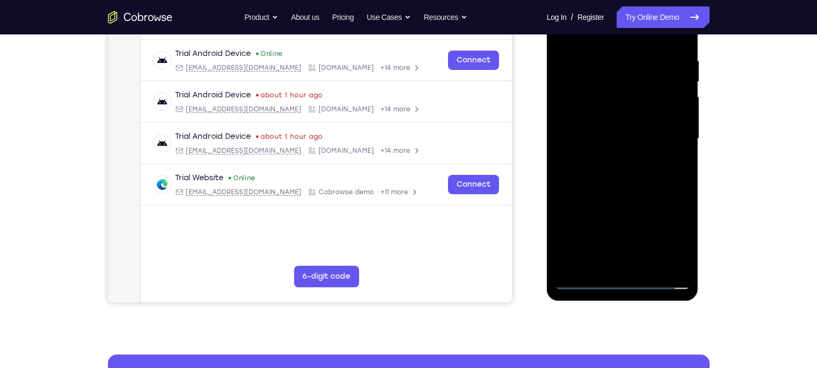
click at [598, 262] on div at bounding box center [622, 138] width 135 height 301
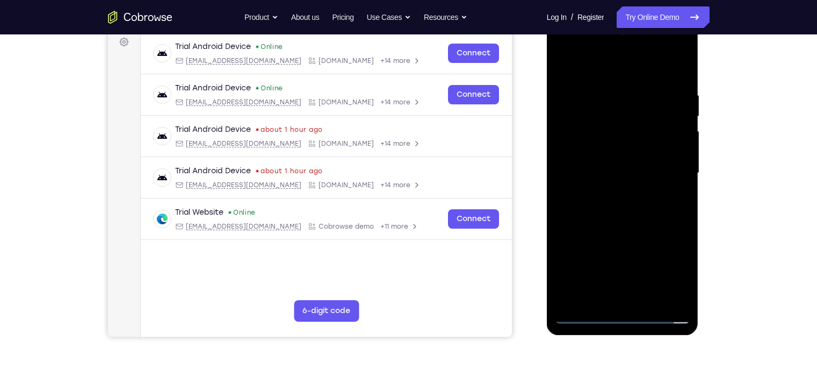
drag, startPoint x: 617, startPoint y: 73, endPoint x: 614, endPoint y: 34, distance: 38.9
click at [614, 34] on div at bounding box center [622, 173] width 135 height 301
click at [584, 146] on div at bounding box center [622, 173] width 135 height 301
drag, startPoint x: 596, startPoint y: 219, endPoint x: 598, endPoint y: 186, distance: 32.8
click at [598, 186] on div at bounding box center [622, 173] width 135 height 301
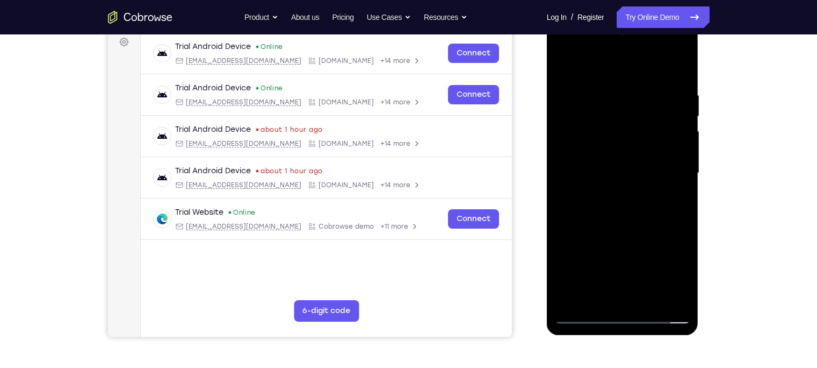
click at [576, 261] on div at bounding box center [622, 173] width 135 height 301
drag, startPoint x: 628, startPoint y: 123, endPoint x: 630, endPoint y: 180, distance: 57.0
click at [630, 180] on div at bounding box center [622, 173] width 135 height 301
click at [596, 159] on div at bounding box center [622, 173] width 135 height 301
click at [635, 103] on div at bounding box center [622, 173] width 135 height 301
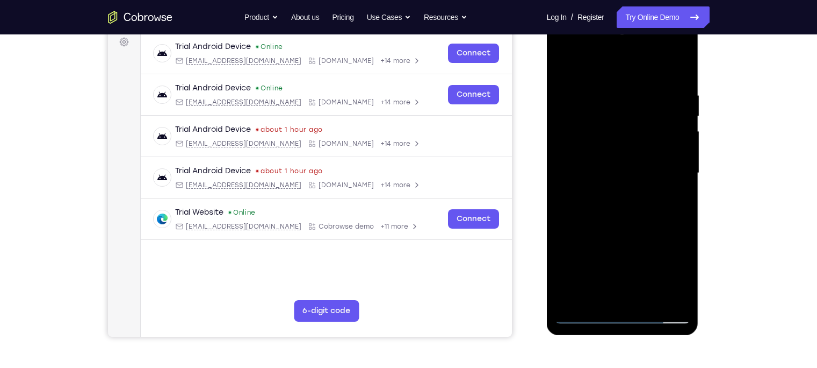
click at [565, 62] on div at bounding box center [622, 173] width 135 height 301
drag, startPoint x: 615, startPoint y: 181, endPoint x: 622, endPoint y: 110, distance: 70.8
click at [622, 110] on div at bounding box center [622, 173] width 135 height 301
drag, startPoint x: 603, startPoint y: 186, endPoint x: 606, endPoint y: 139, distance: 46.8
click at [606, 139] on div at bounding box center [622, 173] width 135 height 301
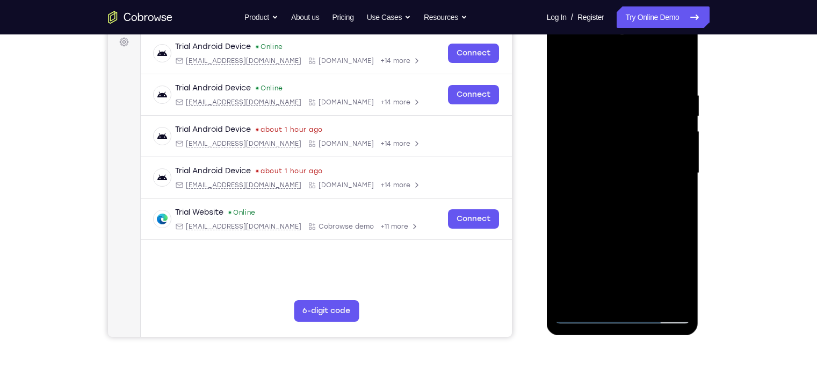
drag, startPoint x: 603, startPoint y: 186, endPoint x: 606, endPoint y: 130, distance: 56.0
click at [606, 130] on div at bounding box center [622, 173] width 135 height 301
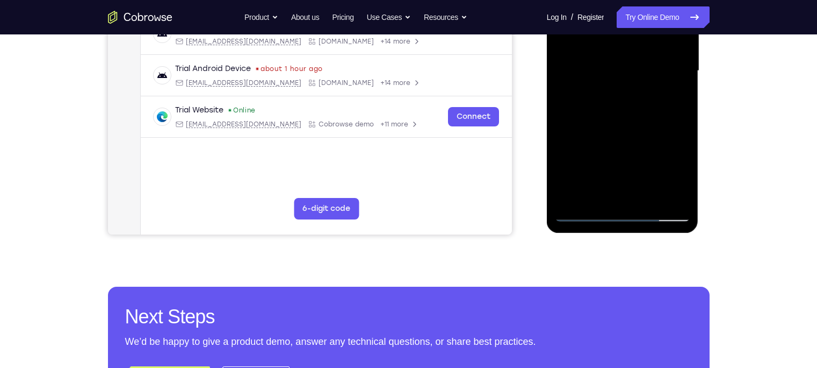
scroll to position [265, 0]
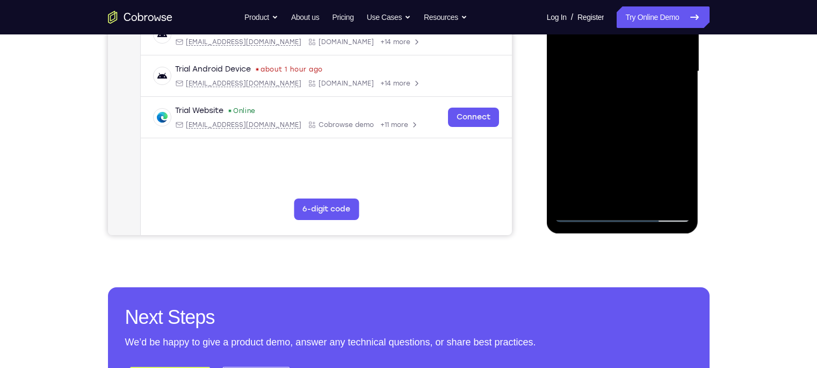
drag, startPoint x: 602, startPoint y: 170, endPoint x: 606, endPoint y: 77, distance: 93.0
click at [606, 77] on div at bounding box center [622, 71] width 135 height 301
drag, startPoint x: 595, startPoint y: 168, endPoint x: 604, endPoint y: 71, distance: 97.7
click at [604, 71] on div at bounding box center [622, 71] width 135 height 301
drag, startPoint x: 598, startPoint y: 171, endPoint x: 601, endPoint y: 87, distance: 84.4
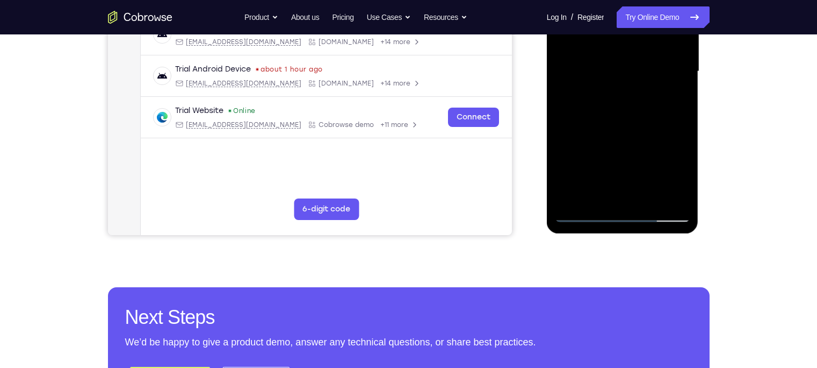
click at [601, 87] on div at bounding box center [622, 71] width 135 height 301
click at [592, 121] on div at bounding box center [622, 71] width 135 height 301
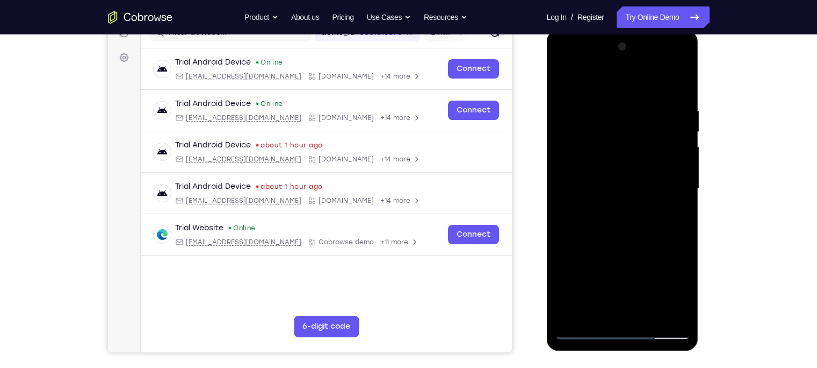
scroll to position [148, 0]
drag, startPoint x: 603, startPoint y: 109, endPoint x: 606, endPoint y: 141, distance: 32.4
click at [606, 141] on div at bounding box center [622, 188] width 135 height 301
click at [618, 112] on div at bounding box center [622, 188] width 135 height 301
drag, startPoint x: 593, startPoint y: 165, endPoint x: 601, endPoint y: 138, distance: 28.7
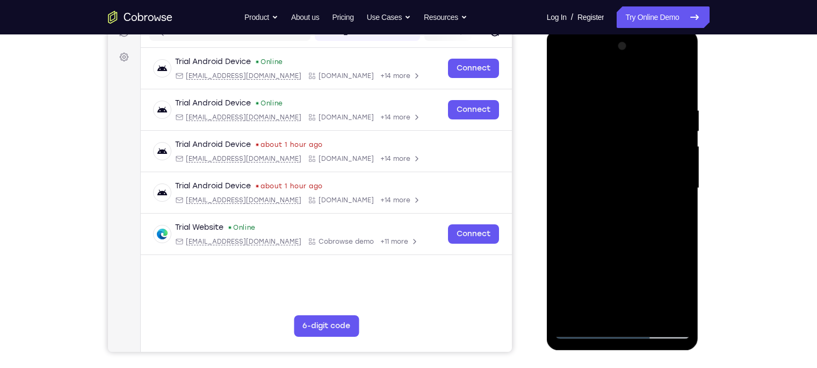
click at [601, 138] on div at bounding box center [622, 188] width 135 height 301
click at [618, 83] on div at bounding box center [622, 188] width 135 height 301
click at [626, 91] on div at bounding box center [622, 188] width 135 height 301
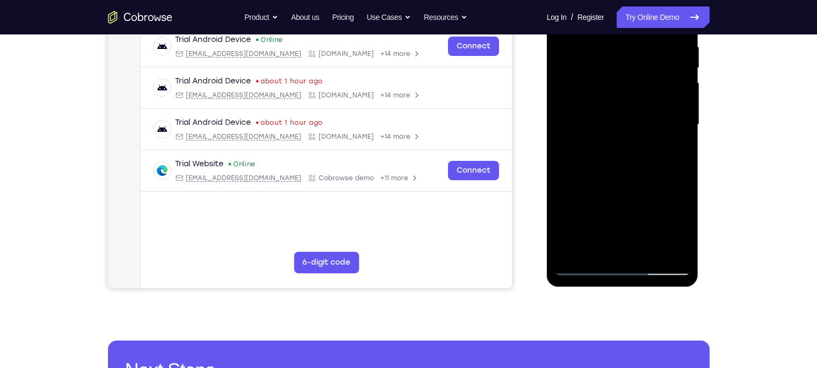
scroll to position [216, 0]
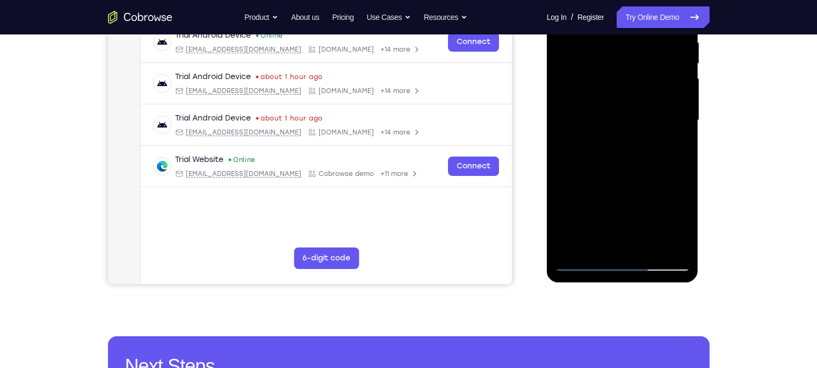
click at [619, 160] on div at bounding box center [622, 120] width 135 height 301
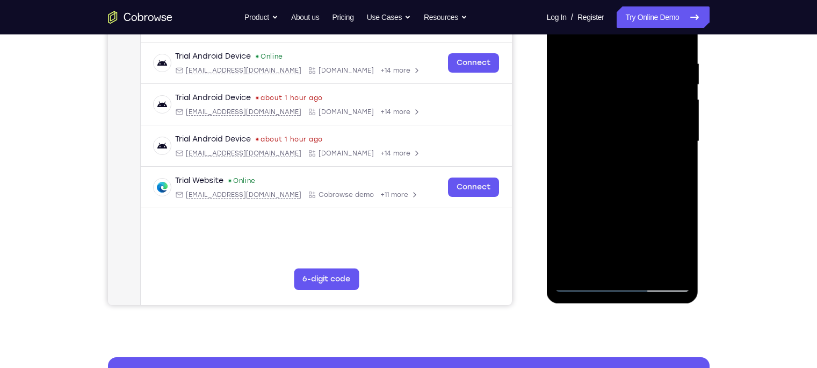
scroll to position [193, 0]
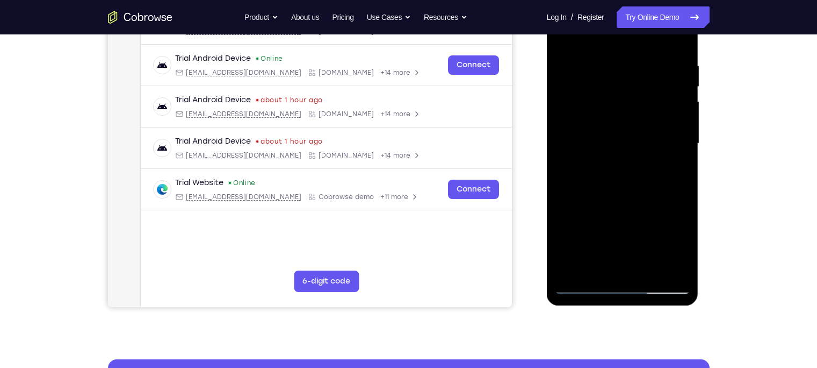
click at [564, 35] on div at bounding box center [622, 143] width 135 height 301
drag, startPoint x: 613, startPoint y: 185, endPoint x: 616, endPoint y: 112, distance: 73.7
click at [616, 112] on div at bounding box center [622, 143] width 135 height 301
drag, startPoint x: 610, startPoint y: 171, endPoint x: 615, endPoint y: 94, distance: 77.0
click at [615, 94] on div at bounding box center [622, 143] width 135 height 301
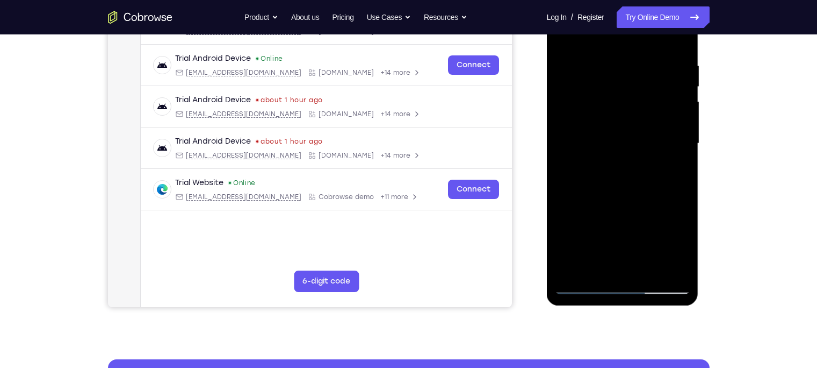
drag, startPoint x: 604, startPoint y: 195, endPoint x: 610, endPoint y: 120, distance: 74.4
click at [610, 120] on div at bounding box center [622, 143] width 135 height 301
drag, startPoint x: 606, startPoint y: 171, endPoint x: 613, endPoint y: 99, distance: 72.3
click at [613, 99] on div at bounding box center [622, 143] width 135 height 301
drag, startPoint x: 618, startPoint y: 177, endPoint x: 615, endPoint y: 70, distance: 106.4
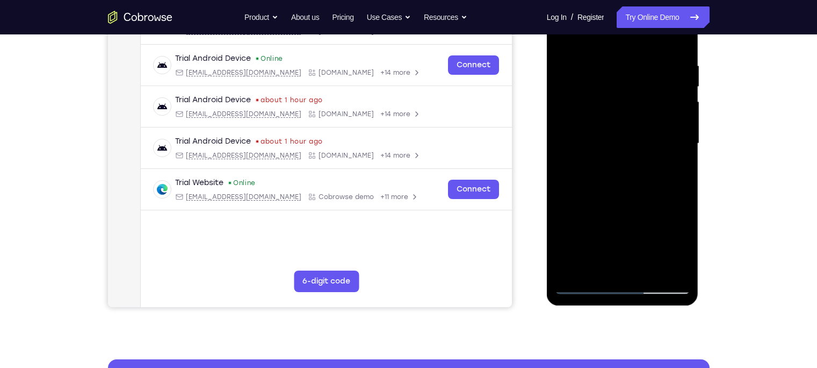
click at [615, 70] on div at bounding box center [622, 143] width 135 height 301
drag, startPoint x: 601, startPoint y: 191, endPoint x: 606, endPoint y: 79, distance: 112.4
click at [606, 79] on div at bounding box center [622, 143] width 135 height 301
drag, startPoint x: 604, startPoint y: 198, endPoint x: 605, endPoint y: 128, distance: 70.4
click at [605, 128] on div at bounding box center [622, 143] width 135 height 301
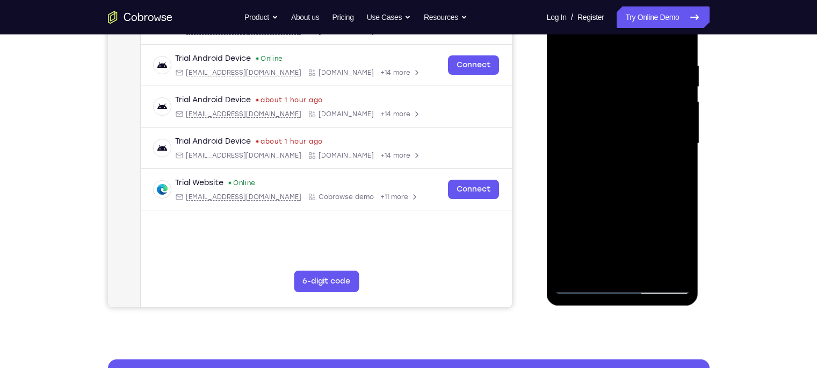
drag, startPoint x: 599, startPoint y: 195, endPoint x: 604, endPoint y: 141, distance: 53.5
click at [604, 141] on div at bounding box center [622, 143] width 135 height 301
drag, startPoint x: 601, startPoint y: 188, endPoint x: 607, endPoint y: 94, distance: 94.3
click at [607, 94] on div at bounding box center [622, 143] width 135 height 301
drag, startPoint x: 603, startPoint y: 182, endPoint x: 609, endPoint y: 94, distance: 87.8
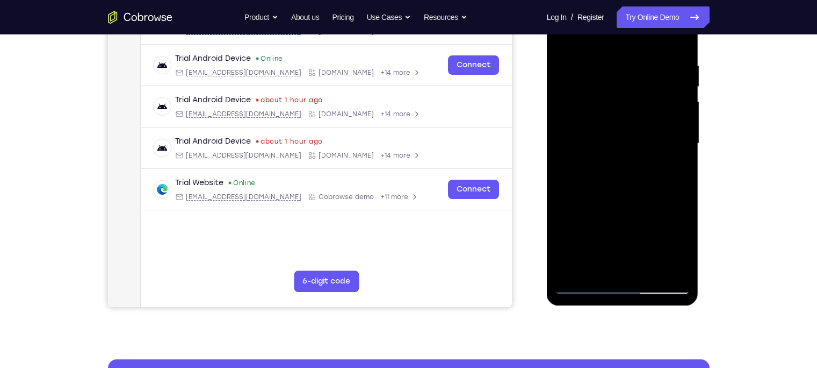
click at [609, 94] on div at bounding box center [622, 143] width 135 height 301
drag, startPoint x: 609, startPoint y: 194, endPoint x: 610, endPoint y: 104, distance: 90.3
click at [610, 104] on div at bounding box center [622, 143] width 135 height 301
drag, startPoint x: 601, startPoint y: 198, endPoint x: 611, endPoint y: 108, distance: 90.9
click at [611, 108] on div at bounding box center [622, 143] width 135 height 301
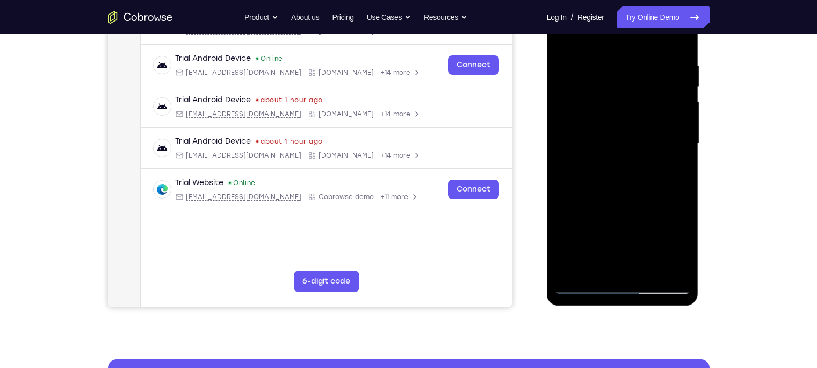
drag, startPoint x: 603, startPoint y: 190, endPoint x: 608, endPoint y: 104, distance: 85.6
click at [608, 104] on div at bounding box center [622, 143] width 135 height 301
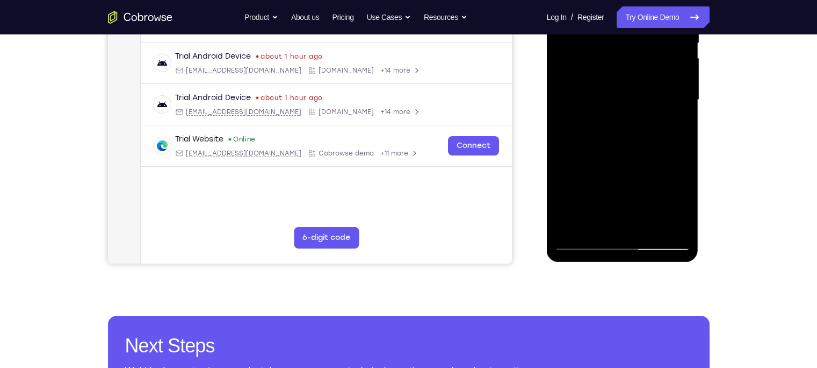
scroll to position [237, 0]
drag, startPoint x: 606, startPoint y: 189, endPoint x: 618, endPoint y: 54, distance: 135.4
click at [618, 54] on div at bounding box center [622, 99] width 135 height 301
click at [596, 148] on div at bounding box center [622, 99] width 135 height 301
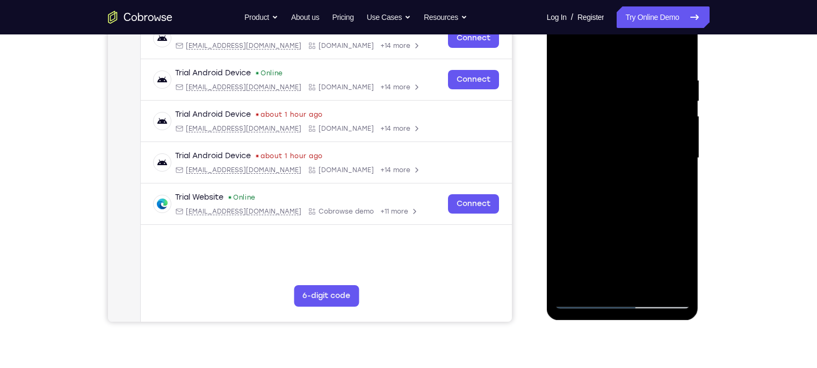
scroll to position [175, 0]
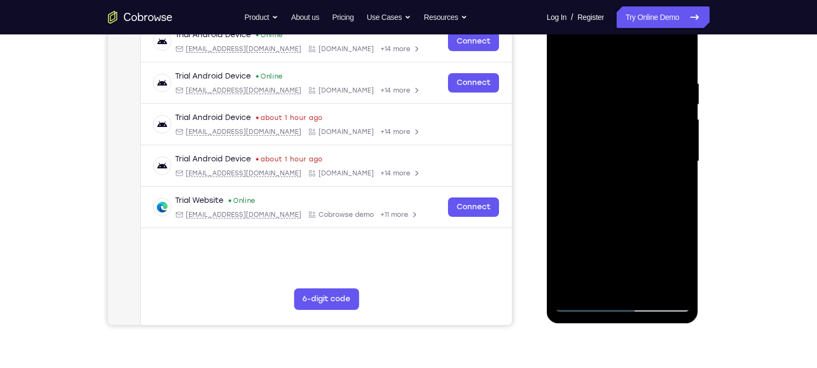
drag, startPoint x: 594, startPoint y: 83, endPoint x: 588, endPoint y: 125, distance: 42.3
click at [588, 125] on div at bounding box center [622, 161] width 135 height 301
click at [606, 87] on div at bounding box center [622, 161] width 135 height 301
click at [567, 54] on div at bounding box center [622, 161] width 135 height 301
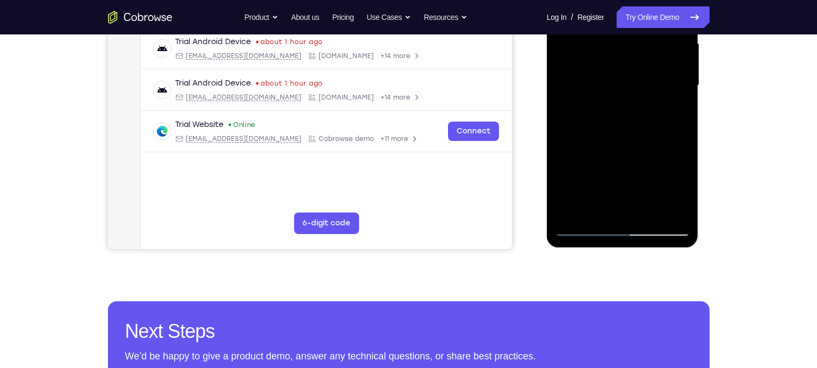
scroll to position [310, 0]
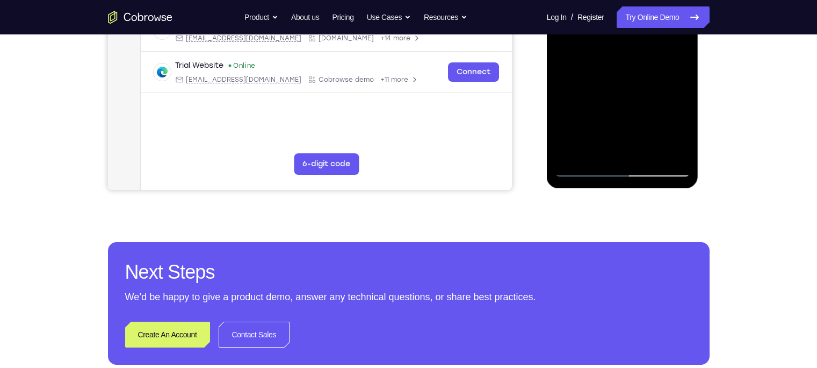
drag, startPoint x: 614, startPoint y: 130, endPoint x: 1162, endPoint y: -100, distance: 594.2
click at [615, 33] on div at bounding box center [622, 26] width 135 height 301
drag, startPoint x: 593, startPoint y: 142, endPoint x: 595, endPoint y: 32, distance: 110.7
click at [595, 32] on div at bounding box center [622, 26] width 135 height 301
drag, startPoint x: 595, startPoint y: 134, endPoint x: 597, endPoint y: 42, distance: 91.9
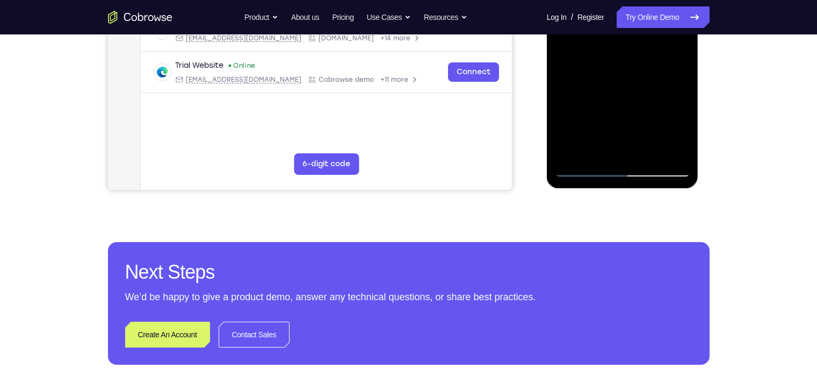
click at [597, 42] on div at bounding box center [622, 26] width 135 height 301
drag, startPoint x: 597, startPoint y: 130, endPoint x: 598, endPoint y: 51, distance: 79.0
click at [598, 51] on div at bounding box center [622, 26] width 135 height 301
drag, startPoint x: 597, startPoint y: 136, endPoint x: 599, endPoint y: 57, distance: 78.5
click at [599, 57] on div at bounding box center [622, 26] width 135 height 301
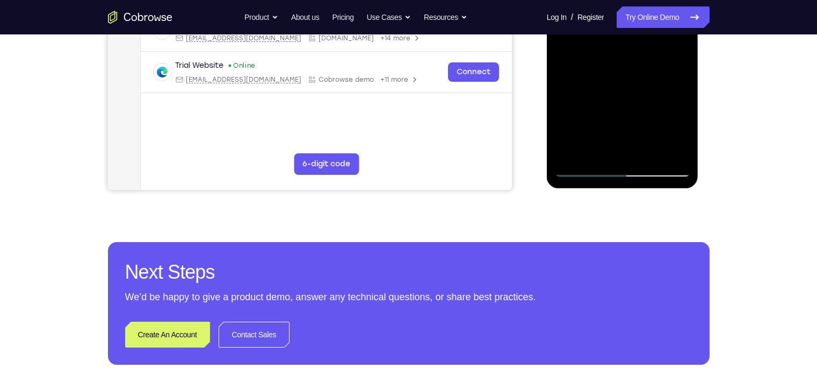
drag, startPoint x: 599, startPoint y: 131, endPoint x: 603, endPoint y: 69, distance: 61.4
click at [603, 69] on div at bounding box center [622, 26] width 135 height 301
drag, startPoint x: 600, startPoint y: 124, endPoint x: 606, endPoint y: 32, distance: 91.5
click at [606, 32] on div at bounding box center [622, 26] width 135 height 301
drag, startPoint x: 600, startPoint y: 133, endPoint x: 608, endPoint y: 57, distance: 75.7
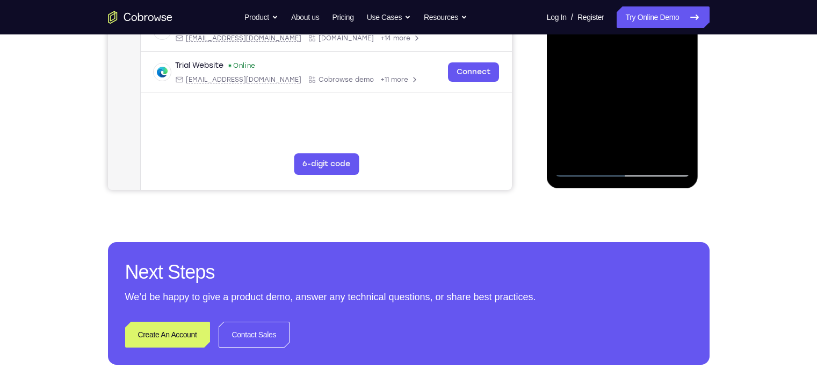
click at [608, 57] on div at bounding box center [622, 26] width 135 height 301
drag, startPoint x: 594, startPoint y: 122, endPoint x: 604, endPoint y: 62, distance: 60.5
click at [604, 62] on div at bounding box center [622, 26] width 135 height 301
drag, startPoint x: 588, startPoint y: 135, endPoint x: 600, endPoint y: 75, distance: 61.2
click at [600, 75] on div at bounding box center [622, 26] width 135 height 301
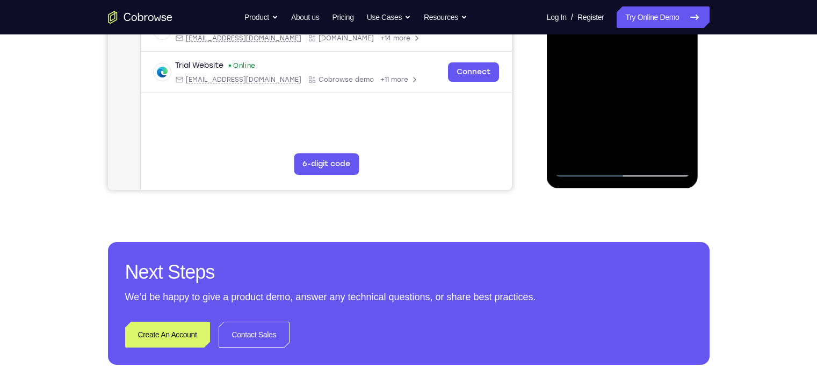
drag, startPoint x: 595, startPoint y: 135, endPoint x: 604, endPoint y: 56, distance: 79.0
click at [604, 56] on div at bounding box center [622, 26] width 135 height 301
drag, startPoint x: 599, startPoint y: 132, endPoint x: 611, endPoint y: 31, distance: 101.7
click at [611, 31] on div at bounding box center [622, 26] width 135 height 301
drag, startPoint x: 595, startPoint y: 119, endPoint x: 601, endPoint y: 52, distance: 66.9
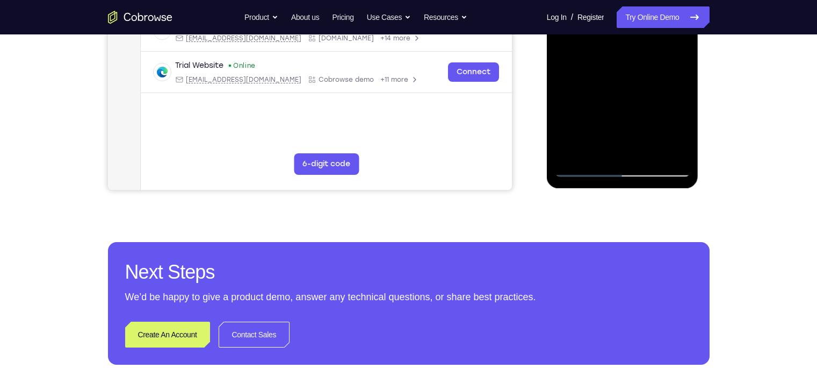
click at [601, 52] on div at bounding box center [622, 26] width 135 height 301
drag, startPoint x: 600, startPoint y: 124, endPoint x: 603, endPoint y: 34, distance: 90.4
click at [603, 34] on div at bounding box center [622, 26] width 135 height 301
drag, startPoint x: 588, startPoint y: 124, endPoint x: 591, endPoint y: 8, distance: 116.1
click at [591, 8] on div at bounding box center [622, 26] width 135 height 301
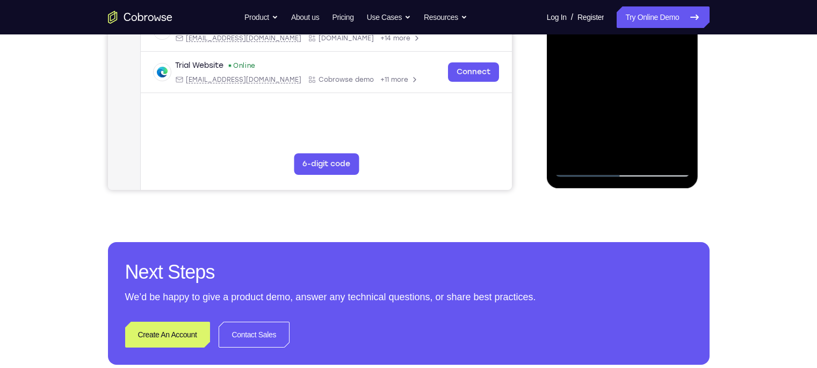
drag
click at [596, 35] on div at bounding box center [622, 26] width 135 height 301
drag, startPoint x: 591, startPoint y: 121, endPoint x: 595, endPoint y: 65, distance: 56.1
click at [595, 65] on div at bounding box center [622, 26] width 135 height 301
click at [599, 48] on div at bounding box center [622, 26] width 135 height 301
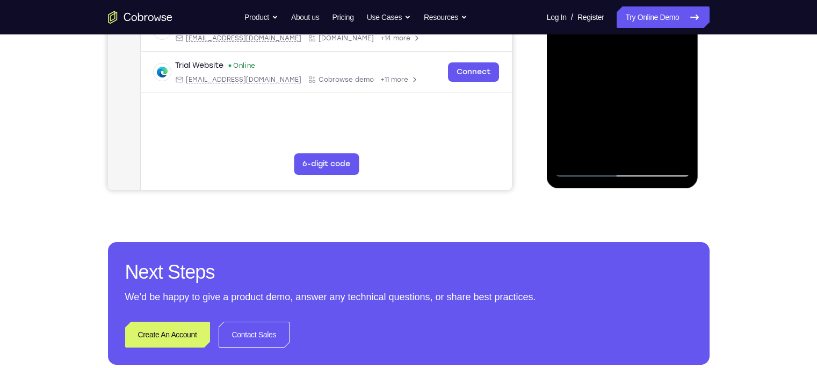
drag, startPoint x: 598, startPoint y: 126, endPoint x: 605, endPoint y: 12, distance: 113.6
click at [605, 12] on div at bounding box center [622, 26] width 135 height 301
drag, startPoint x: 599, startPoint y: 100, endPoint x: 596, endPoint y: 41, distance: 59.7
click at [596, 41] on div at bounding box center [622, 26] width 135 height 301
drag, startPoint x: 599, startPoint y: 120, endPoint x: 607, endPoint y: 47, distance: 74.0
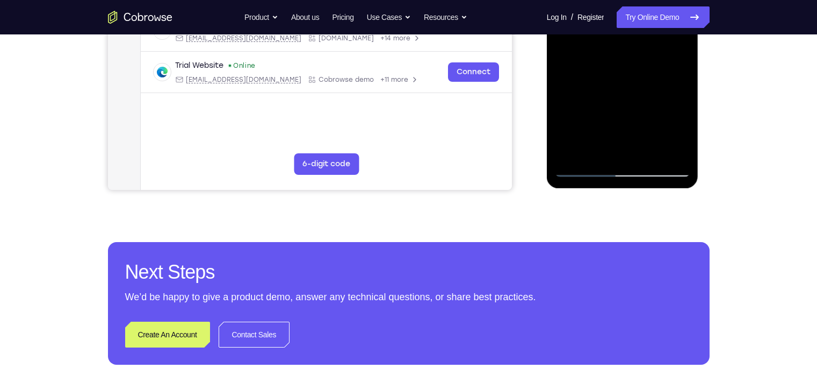
click at [607, 47] on div at bounding box center [622, 26] width 135 height 301
click at [596, 155] on div at bounding box center [622, 26] width 135 height 301
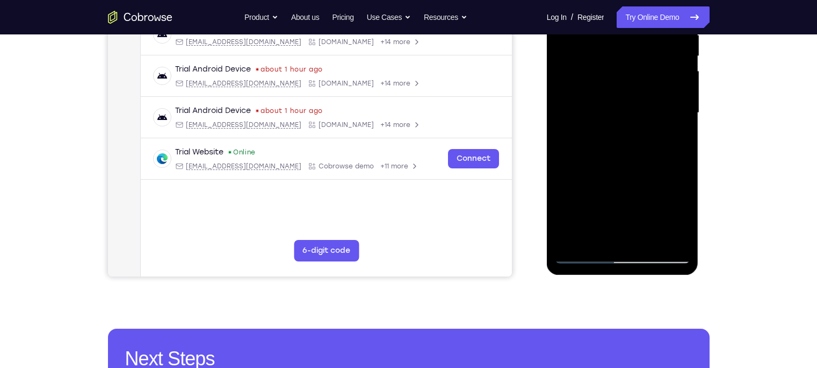
scroll to position [224, 0]
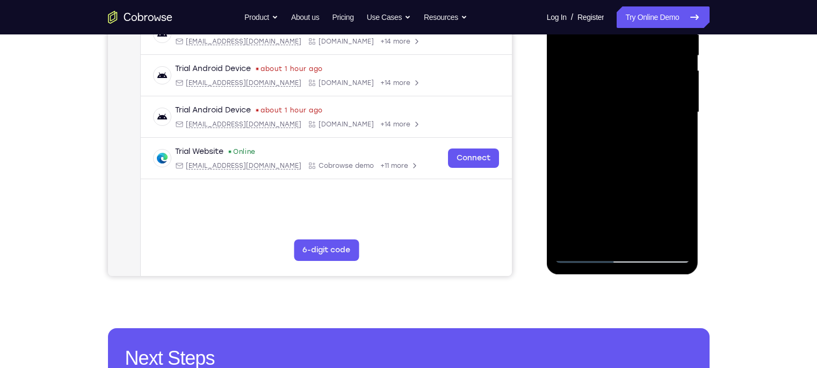
click at [621, 93] on div at bounding box center [622, 112] width 135 height 301
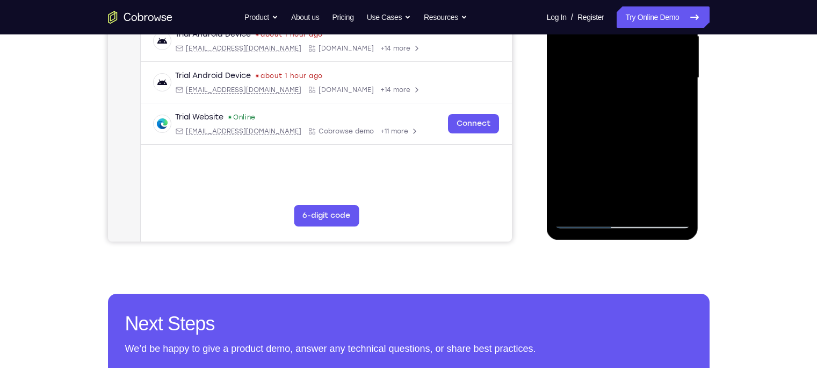
scroll to position [260, 0]
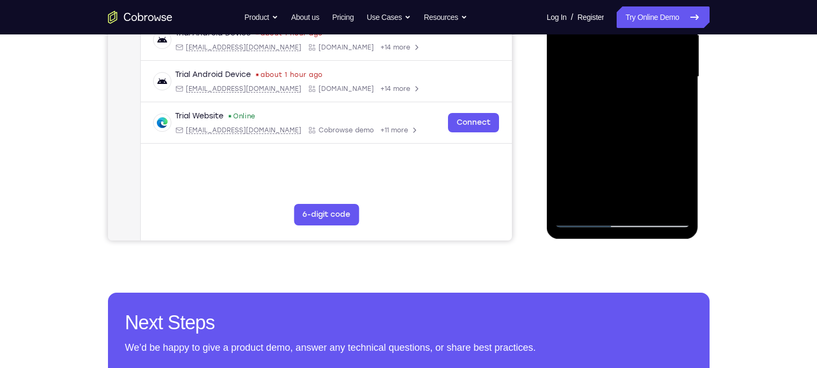
click at [571, 179] on div at bounding box center [622, 76] width 135 height 301
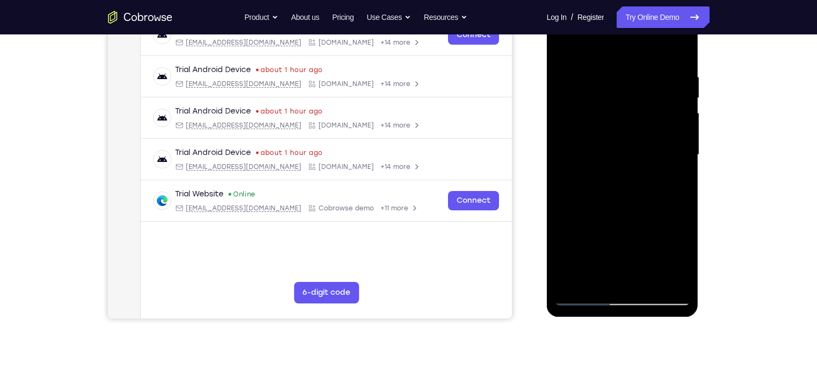
scroll to position [180, 0]
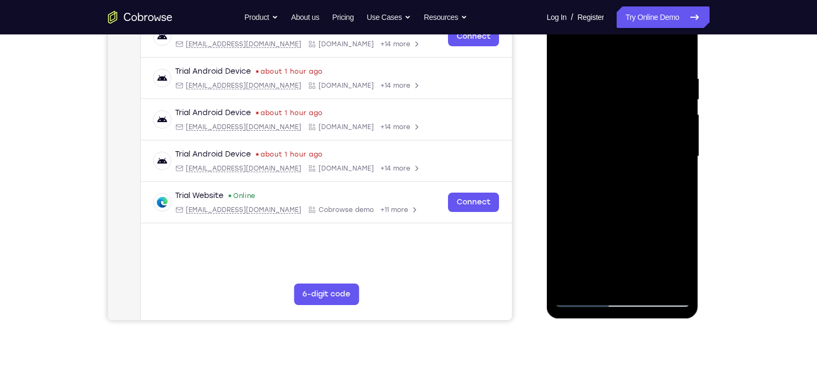
drag, startPoint x: 617, startPoint y: 72, endPoint x: 622, endPoint y: 146, distance: 74.3
click at [622, 146] on div at bounding box center [622, 156] width 135 height 301
drag, startPoint x: 607, startPoint y: 175, endPoint x: 618, endPoint y: 71, distance: 104.3
click at [618, 71] on div at bounding box center [622, 156] width 135 height 301
drag, startPoint x: 609, startPoint y: 195, endPoint x: 622, endPoint y: 81, distance: 115.1
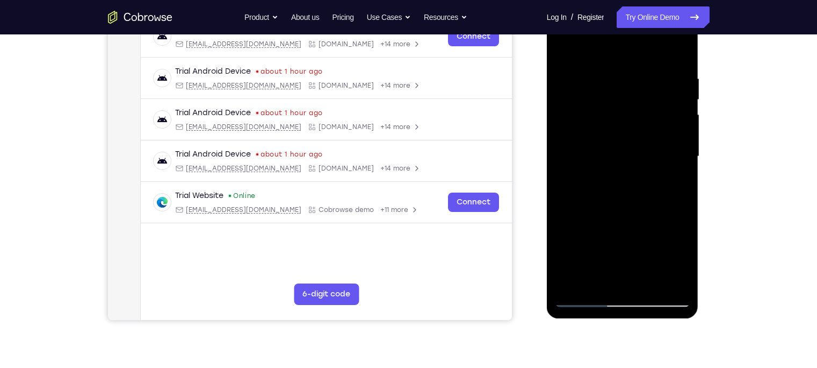
click at [622, 81] on div at bounding box center [622, 156] width 135 height 301
drag, startPoint x: 605, startPoint y: 183, endPoint x: 612, endPoint y: 69, distance: 113.6
click at [612, 69] on div at bounding box center [622, 156] width 135 height 301
drag, startPoint x: 607, startPoint y: 202, endPoint x: 618, endPoint y: -12, distance: 214.1
click at [618, 0] on html "Online web based iOS Simulators and Android Emulators. Run iPhone, iPad, Mobile…" at bounding box center [623, 159] width 153 height 322
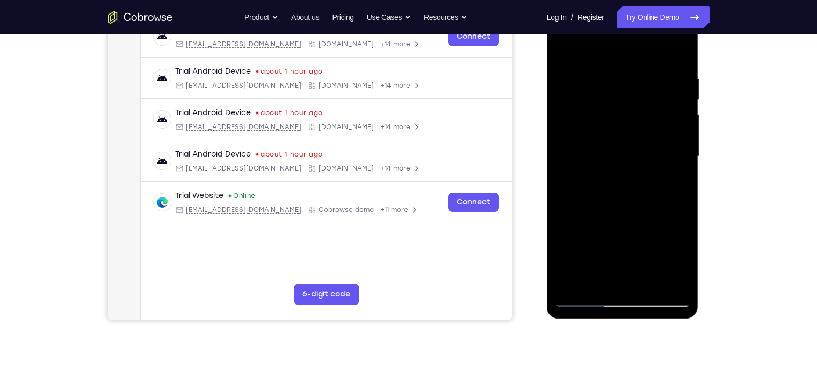
drag, startPoint x: 601, startPoint y: 205, endPoint x: 601, endPoint y: 59, distance: 146.7
click at [601, 59] on div at bounding box center [622, 156] width 135 height 301
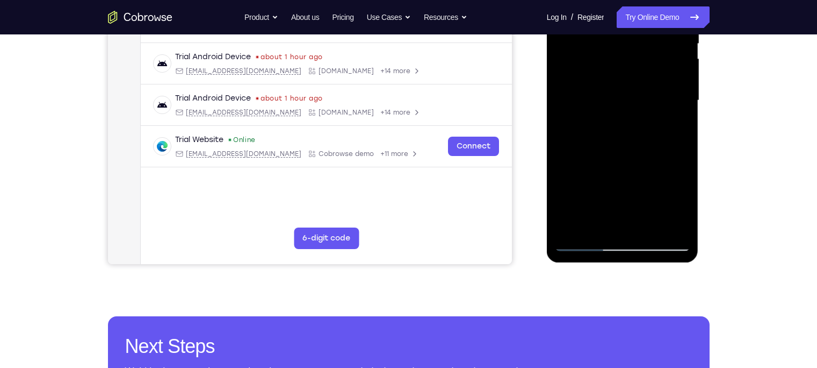
drag, startPoint x: 625, startPoint y: 99, endPoint x: 616, endPoint y: 9, distance: 91.3
click at [616, 9] on div at bounding box center [622, 100] width 135 height 301
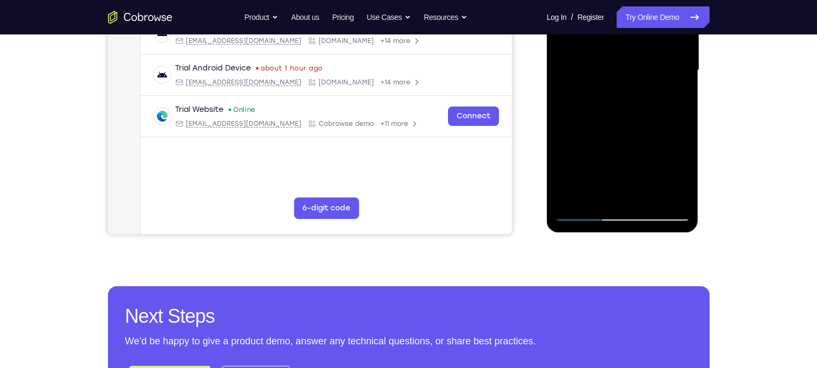
scroll to position [267, 0]
drag, startPoint x: 606, startPoint y: 118, endPoint x: 607, endPoint y: 6, distance: 111.8
click at [607, 6] on div at bounding box center [622, 69] width 135 height 301
click at [641, 196] on div at bounding box center [622, 69] width 135 height 301
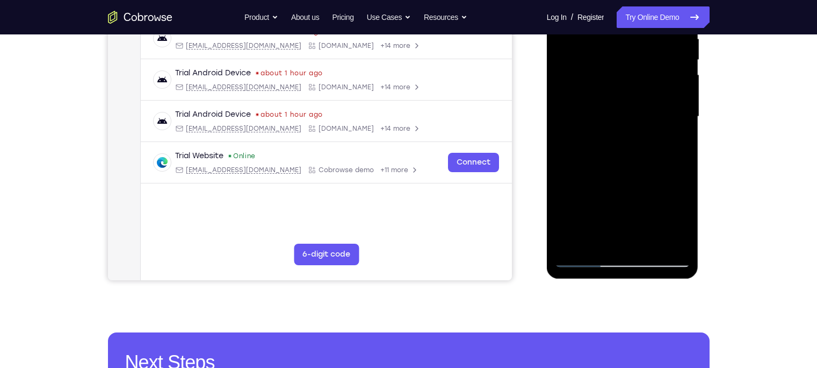
scroll to position [218, 0]
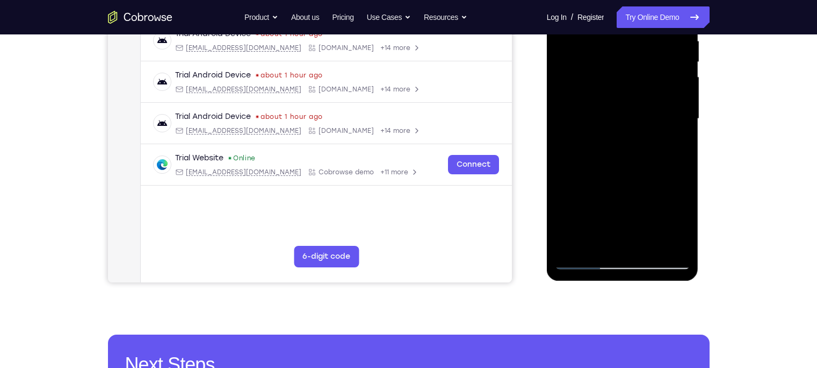
click at [612, 178] on div at bounding box center [622, 118] width 135 height 301
click at [594, 100] on div at bounding box center [622, 118] width 135 height 301
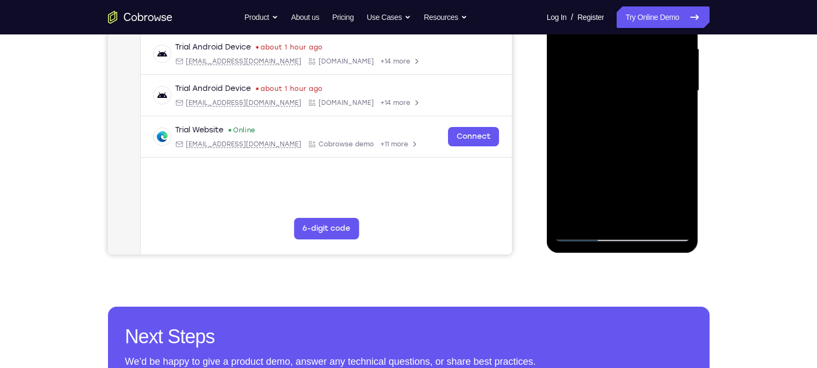
scroll to position [246, 0]
click at [629, 118] on div at bounding box center [622, 90] width 135 height 301
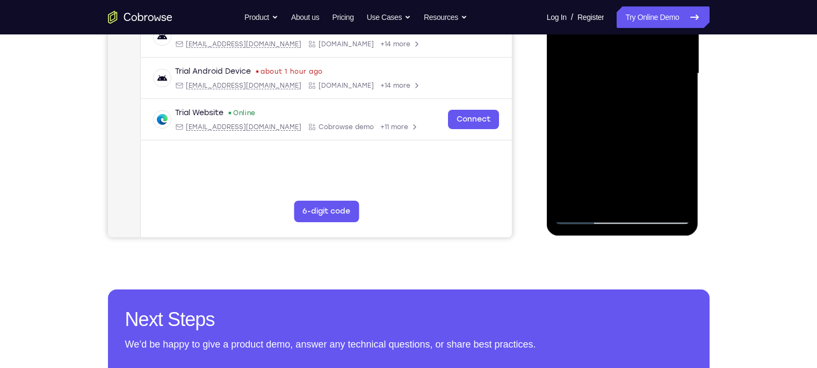
scroll to position [262, 0]
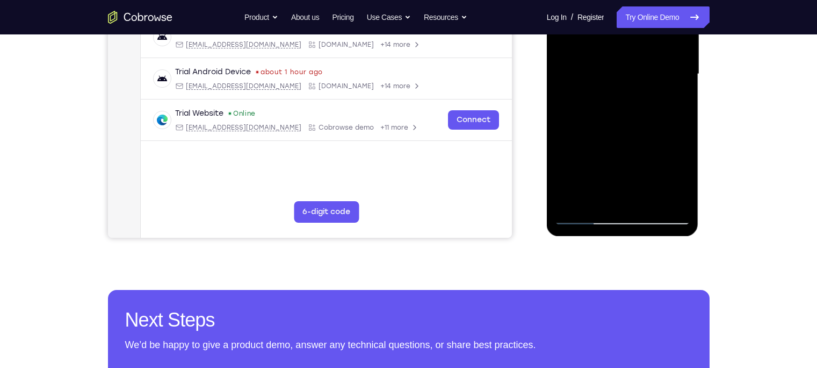
click at [633, 102] on div at bounding box center [622, 74] width 135 height 301
click at [594, 196] on div at bounding box center [622, 74] width 135 height 301
click at [648, 136] on div at bounding box center [622, 74] width 135 height 301
click at [648, 93] on div at bounding box center [622, 74] width 135 height 301
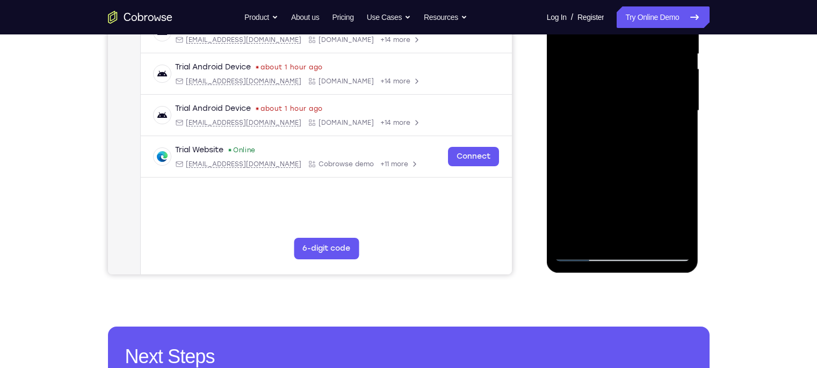
scroll to position [214, 0]
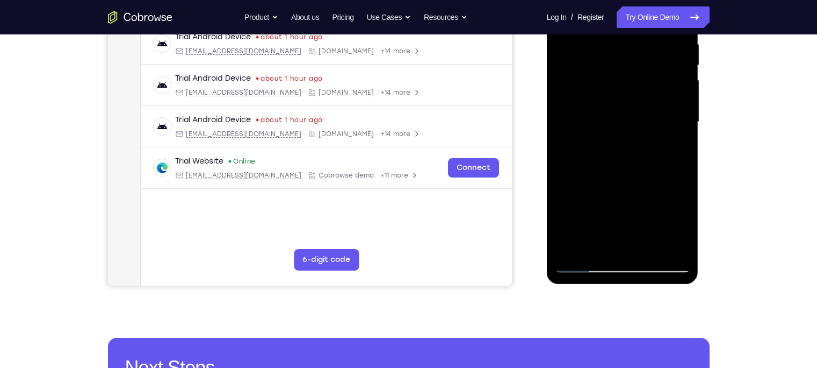
click at [600, 55] on div at bounding box center [622, 122] width 135 height 301
click at [600, 150] on div at bounding box center [622, 122] width 135 height 301
click at [593, 134] on div at bounding box center [622, 122] width 135 height 301
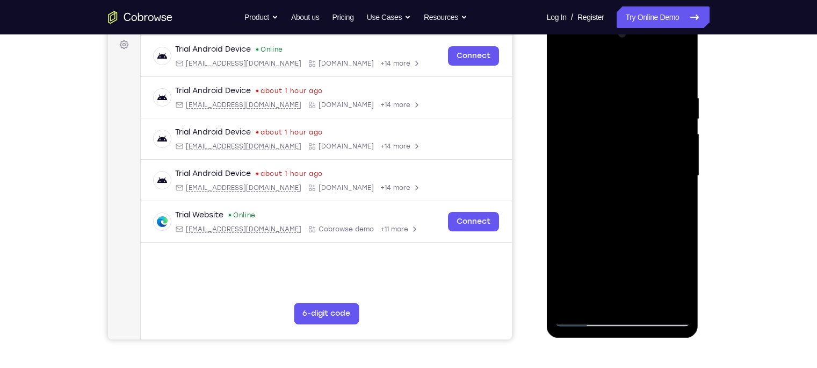
scroll to position [160, 0]
click at [565, 68] on div at bounding box center [622, 176] width 135 height 301
click at [566, 70] on div at bounding box center [622, 176] width 135 height 301
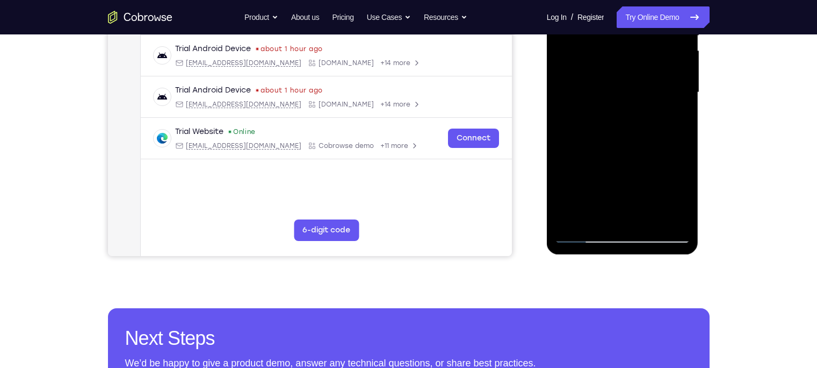
scroll to position [270, 0]
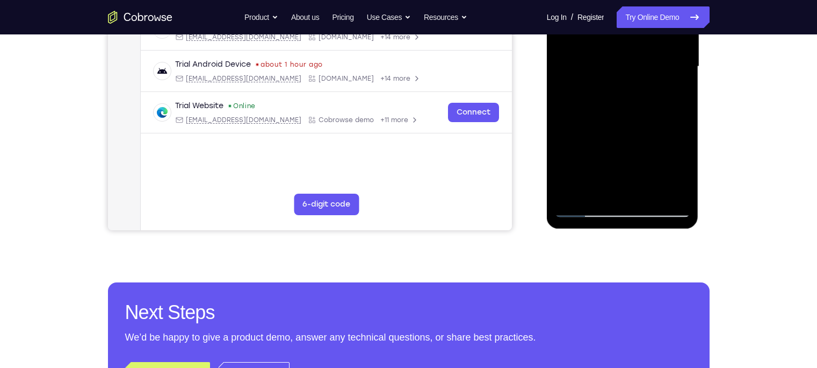
click at [599, 191] on div at bounding box center [622, 66] width 135 height 301
drag, startPoint x: 626, startPoint y: 171, endPoint x: 631, endPoint y: 71, distance: 100.6
click at [631, 71] on div at bounding box center [622, 66] width 135 height 301
drag, startPoint x: 624, startPoint y: 149, endPoint x: 630, endPoint y: 45, distance: 104.4
click at [630, 45] on div at bounding box center [622, 66] width 135 height 301
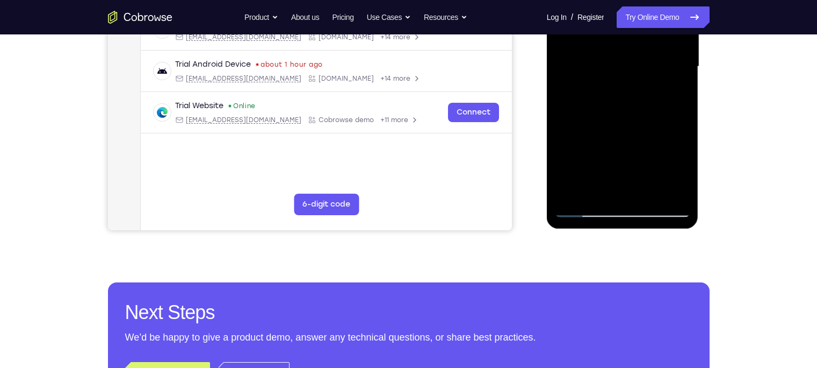
drag, startPoint x: 620, startPoint y: 150, endPoint x: 624, endPoint y: 109, distance: 41.7
click at [624, 109] on div at bounding box center [622, 66] width 135 height 301
click at [648, 189] on div at bounding box center [622, 66] width 135 height 301
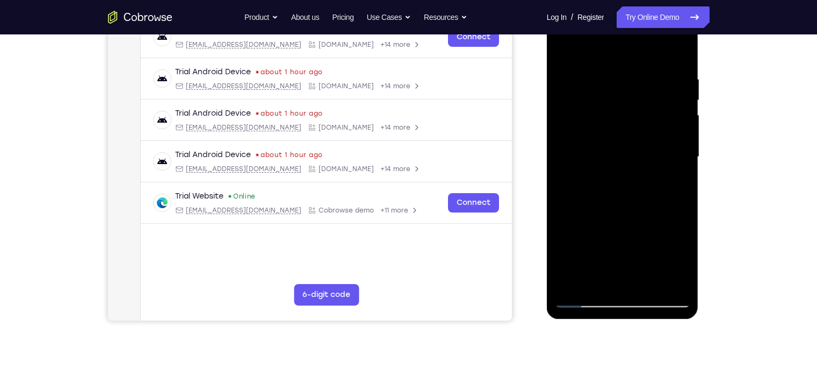
scroll to position [180, 0]
click at [569, 45] on div at bounding box center [622, 156] width 135 height 301
drag, startPoint x: 624, startPoint y: 198, endPoint x: 624, endPoint y: 26, distance: 172.5
click at [624, 26] on div at bounding box center [622, 156] width 135 height 301
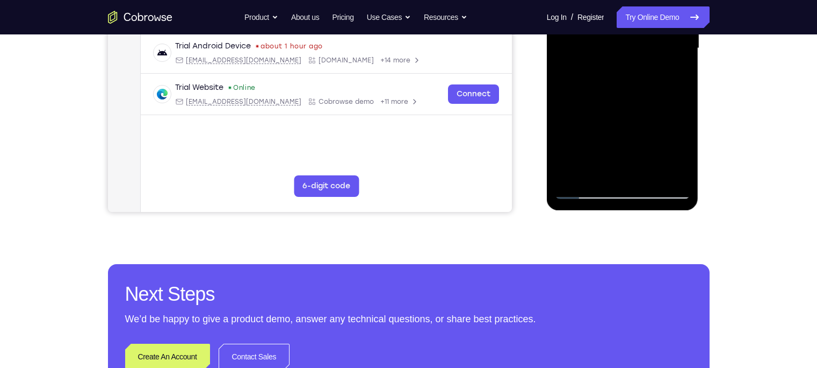
scroll to position [285, 0]
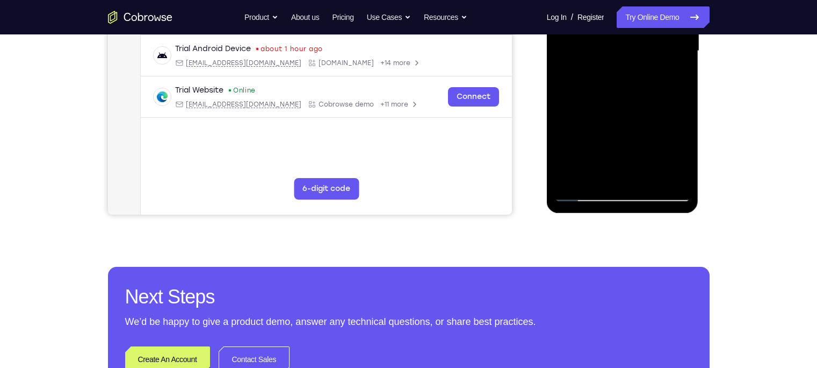
drag, startPoint x: 603, startPoint y: 142, endPoint x: 624, endPoint y: -45, distance: 188.6
click at [624, 0] on div at bounding box center [622, 51] width 135 height 301
drag, startPoint x: 627, startPoint y: 90, endPoint x: 635, endPoint y: 184, distance: 93.8
click at [635, 184] on div at bounding box center [622, 51] width 135 height 301
drag, startPoint x: 641, startPoint y: 91, endPoint x: 639, endPoint y: 143, distance: 52.2
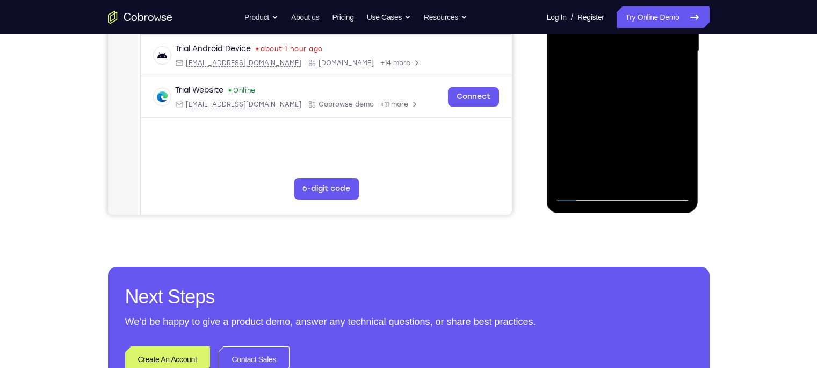
click at [639, 143] on div at bounding box center [622, 51] width 135 height 301
drag, startPoint x: 617, startPoint y: 147, endPoint x: 609, endPoint y: -67, distance: 213.5
click at [609, 0] on div at bounding box center [622, 51] width 135 height 301
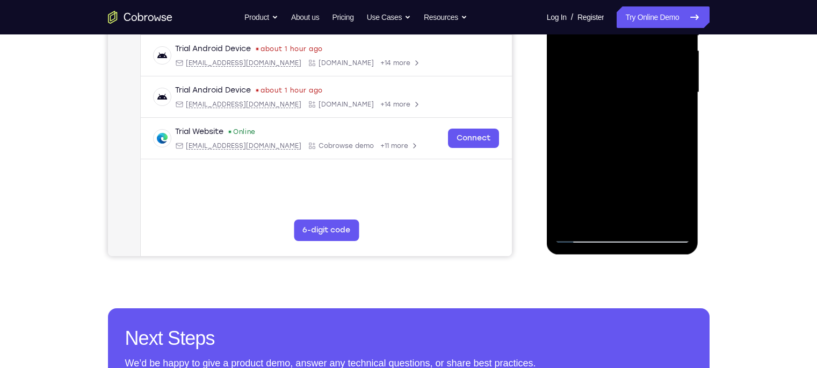
scroll to position [244, 0]
click at [648, 215] on div at bounding box center [622, 92] width 135 height 301
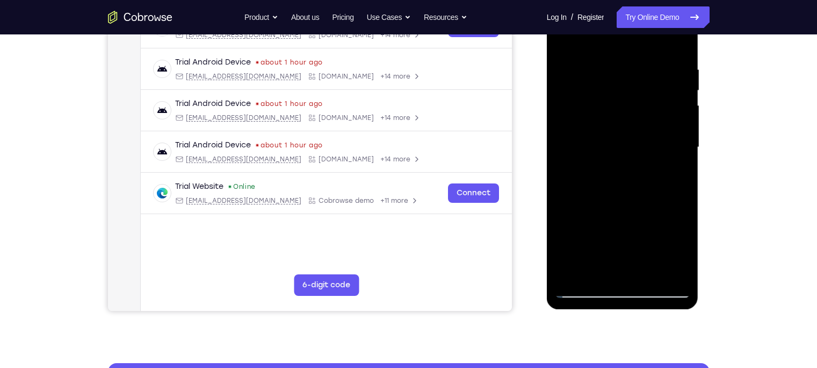
scroll to position [186, 0]
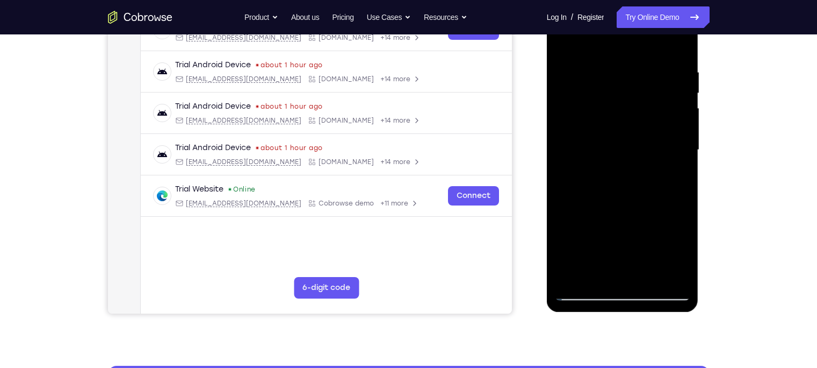
click at [567, 44] on div at bounding box center [622, 149] width 135 height 301
drag, startPoint x: 606, startPoint y: 204, endPoint x: 635, endPoint y: -67, distance: 271.8
click at [635, 0] on html "Online web based iOS Simulators and Android Emulators. Run iPhone, iPad, Mobile…" at bounding box center [623, 152] width 153 height 322
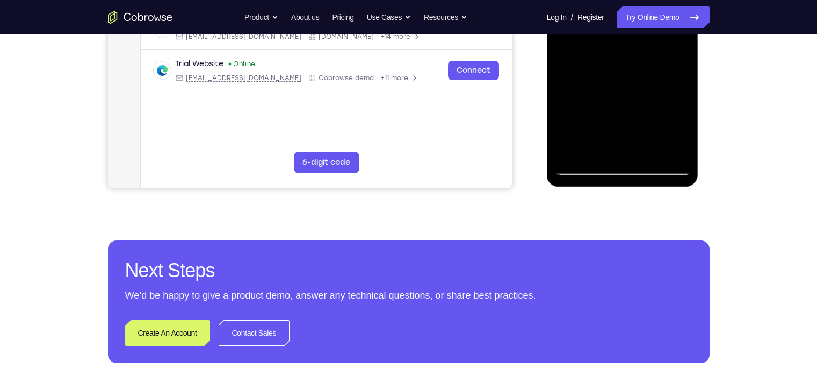
click at [598, 152] on div at bounding box center [622, 24] width 135 height 301
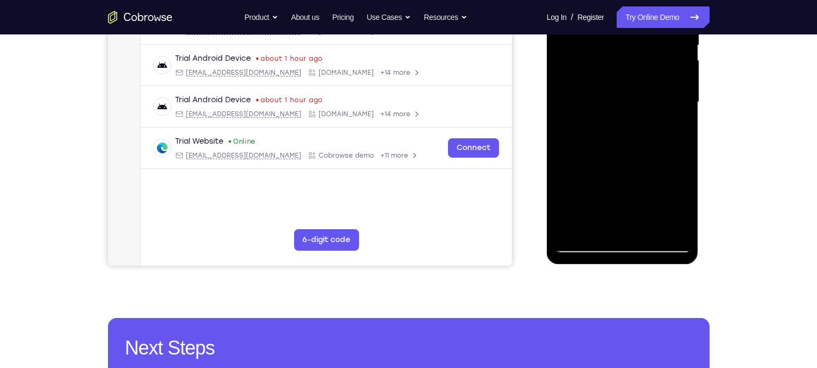
scroll to position [233, 0]
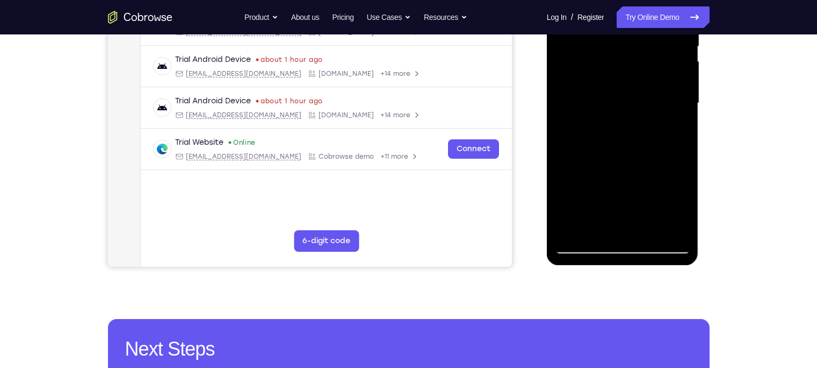
drag, startPoint x: 630, startPoint y: 157, endPoint x: 637, endPoint y: 68, distance: 90.0
click at [637, 68] on div at bounding box center [622, 103] width 135 height 301
drag, startPoint x: 628, startPoint y: 107, endPoint x: 631, endPoint y: 153, distance: 45.8
click at [631, 153] on div at bounding box center [622, 103] width 135 height 301
drag, startPoint x: 613, startPoint y: 171, endPoint x: 631, endPoint y: 55, distance: 118.1
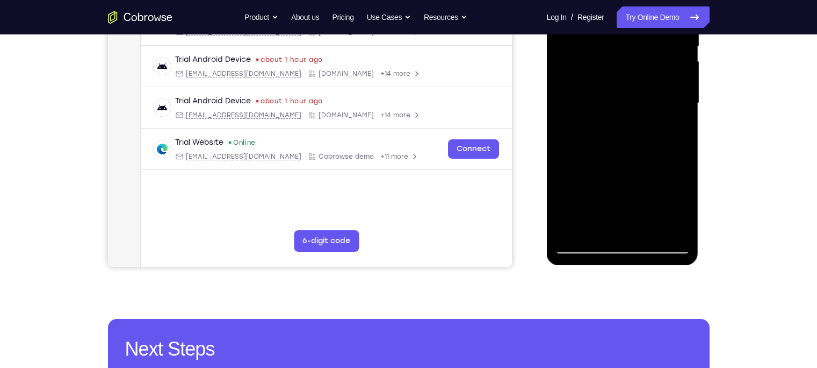
click at [631, 55] on div at bounding box center [622, 103] width 135 height 301
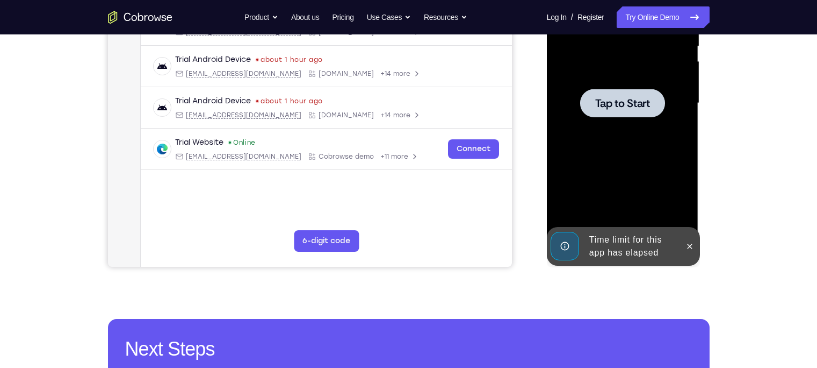
click at [622, 119] on div at bounding box center [622, 103] width 135 height 301
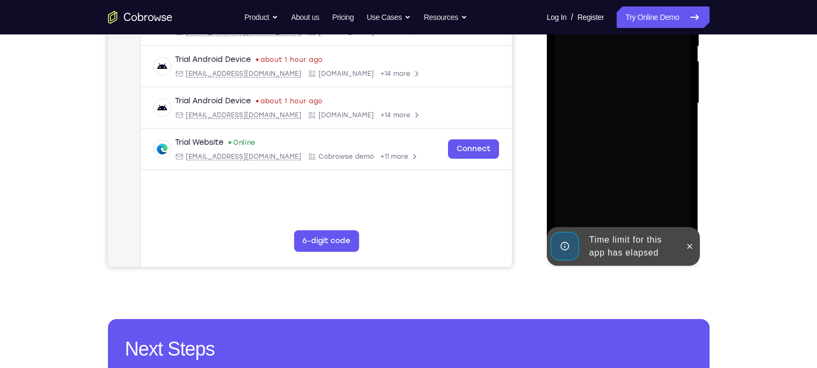
click at [600, 242] on div "Time limit for this app has elapsed" at bounding box center [632, 246] width 94 height 34
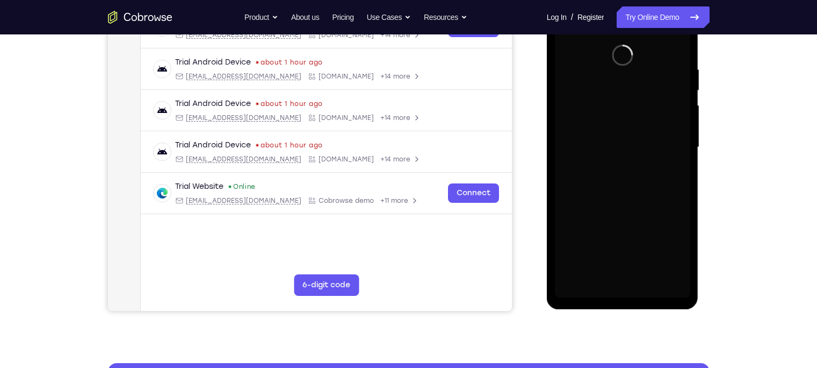
scroll to position [145, 0]
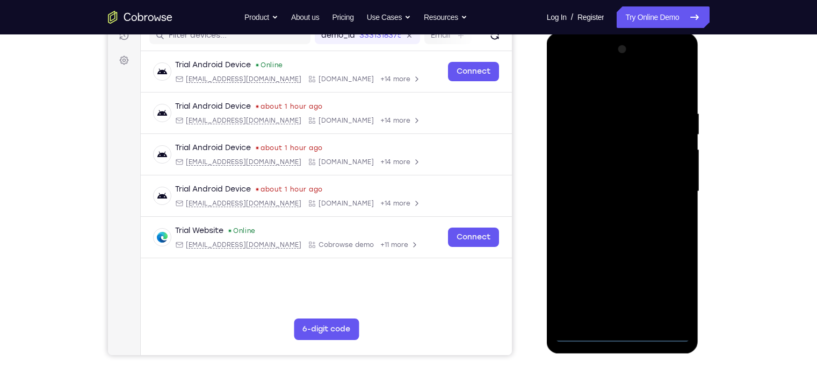
click at [623, 287] on div at bounding box center [622, 191] width 135 height 301
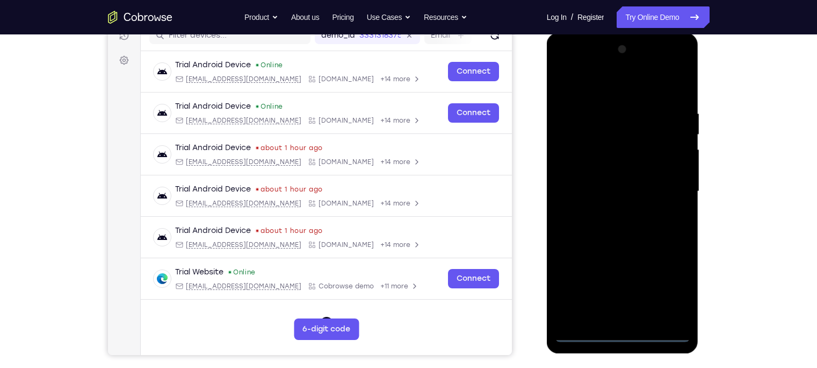
click at [648, 287] on div at bounding box center [622, 191] width 135 height 301
click at [605, 80] on div at bounding box center [622, 191] width 135 height 301
click at [648, 188] on div at bounding box center [622, 191] width 135 height 301
click at [636, 287] on div at bounding box center [622, 191] width 135 height 301
click at [614, 185] on div at bounding box center [622, 191] width 135 height 301
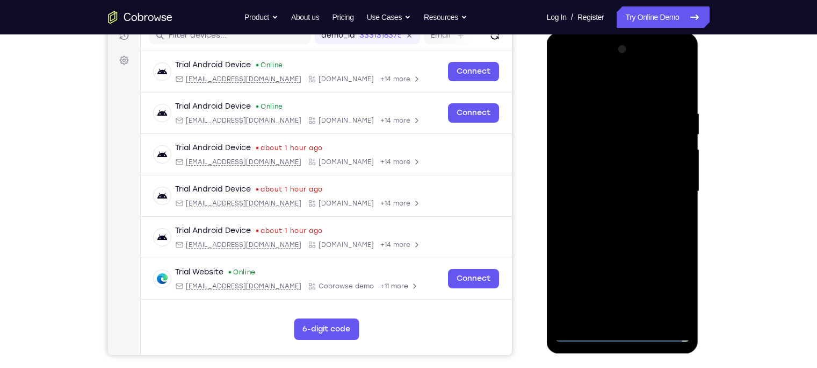
click at [602, 167] on div at bounding box center [622, 191] width 135 height 301
click at [607, 194] on div at bounding box center [622, 191] width 135 height 301
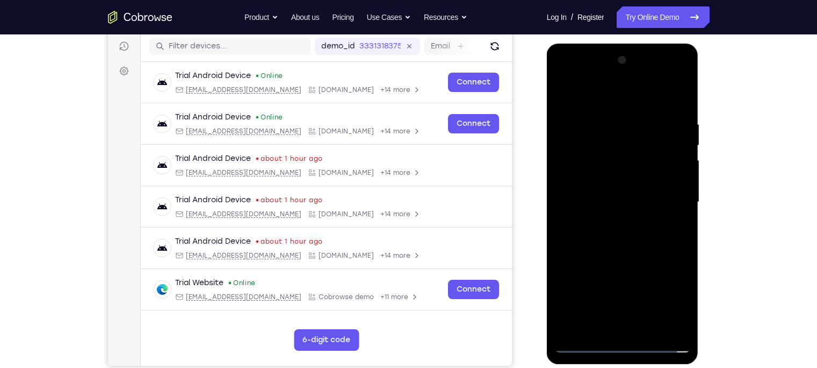
scroll to position [135, 0]
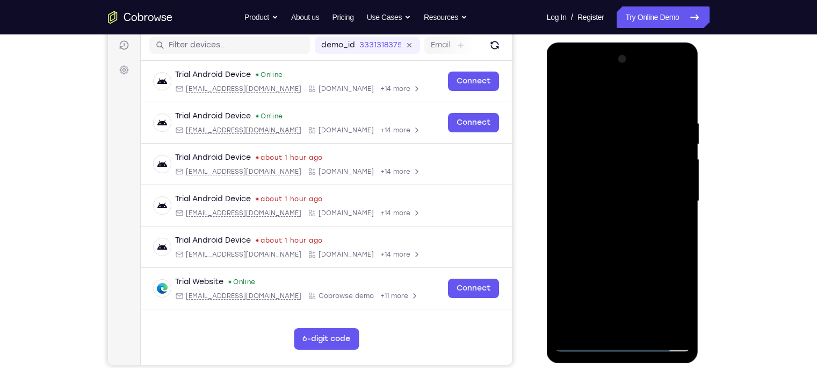
click at [634, 246] on div at bounding box center [622, 201] width 135 height 301
click at [648, 287] on div at bounding box center [622, 201] width 135 height 301
drag, startPoint x: 631, startPoint y: 97, endPoint x: 617, endPoint y: -35, distance: 133.4
click at [617, 42] on html "Online web based iOS Simulators and Android Emulators. Run iPhone, iPad, Mobile…" at bounding box center [623, 203] width 153 height 322
click at [614, 258] on div at bounding box center [622, 201] width 135 height 301
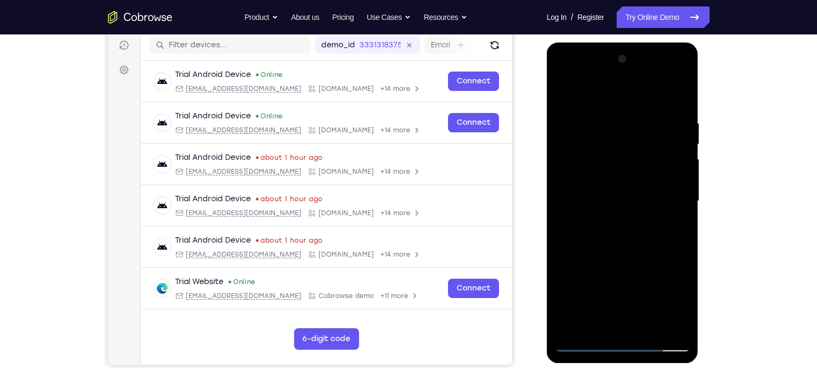
click at [648, 236] on div at bounding box center [622, 201] width 135 height 301
drag, startPoint x: 624, startPoint y: 148, endPoint x: 642, endPoint y: 128, distance: 26.6
click at [642, 128] on div at bounding box center [622, 201] width 135 height 301
drag, startPoint x: 599, startPoint y: 219, endPoint x: 606, endPoint y: 145, distance: 75.0
click at [606, 145] on div at bounding box center [622, 201] width 135 height 301
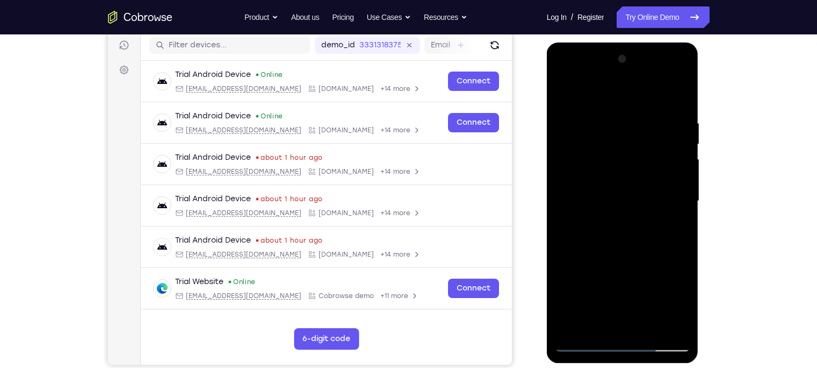
click at [563, 95] on div at bounding box center [622, 201] width 135 height 301
click at [567, 92] on div at bounding box center [622, 201] width 135 height 301
drag, startPoint x: 601, startPoint y: 260, endPoint x: 614, endPoint y: 76, distance: 184.7
click at [614, 76] on div at bounding box center [622, 201] width 135 height 301
drag, startPoint x: 608, startPoint y: 247, endPoint x: 628, endPoint y: 27, distance: 220.1
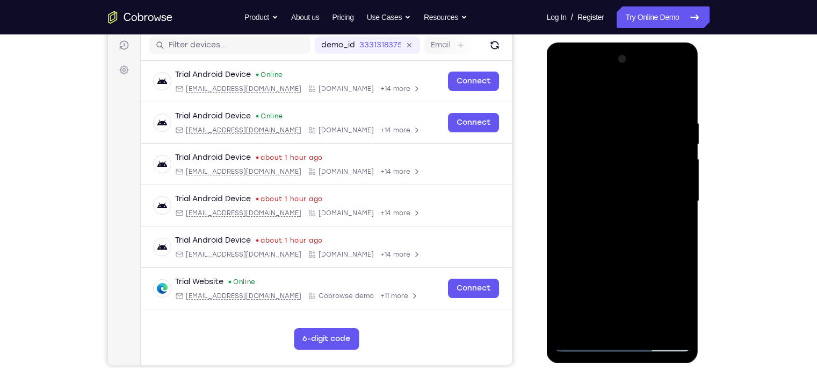
click at [628, 42] on html "Online web based iOS Simulators and Android Emulators. Run iPhone, iPad, Mobile…" at bounding box center [623, 203] width 153 height 322
click at [648, 148] on div at bounding box center [622, 201] width 135 height 301
drag, startPoint x: 659, startPoint y: 158, endPoint x: 644, endPoint y: -17, distance: 175.8
click at [644, 42] on html "Online web based iOS Simulators and Android Emulators. Run iPhone, iPad, Mobile…" at bounding box center [623, 203] width 153 height 322
drag, startPoint x: 637, startPoint y: 272, endPoint x: 675, endPoint y: -46, distance: 320.4
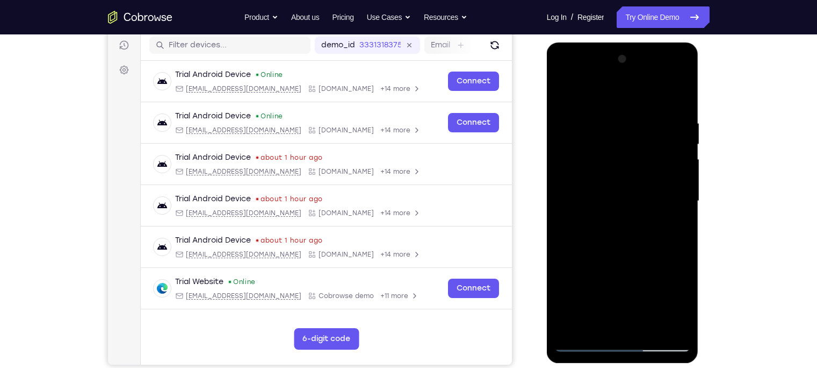
click at [648, 42] on html "Online web based iOS Simulators and Android Emulators. Run iPhone, iPad, Mobile…" at bounding box center [623, 203] width 153 height 322
click at [648, 287] on div at bounding box center [622, 201] width 135 height 301
drag, startPoint x: 644, startPoint y: 301, endPoint x: 649, endPoint y: 321, distance: 21.1
click at [648, 287] on div at bounding box center [622, 201] width 135 height 301
click at [612, 93] on div at bounding box center [622, 201] width 135 height 301
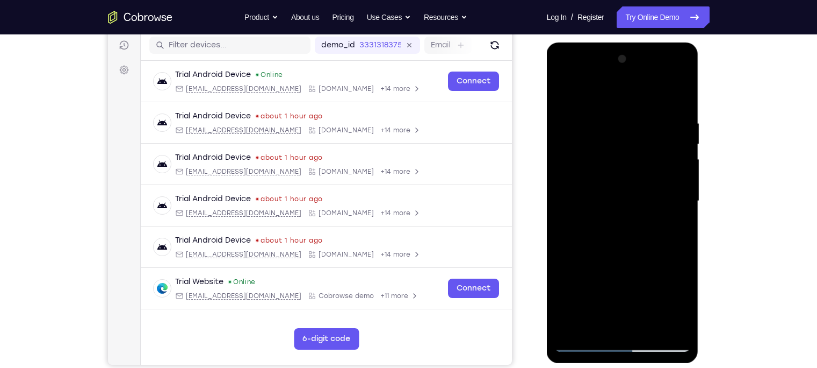
click at [613, 184] on div at bounding box center [622, 201] width 135 height 301
click at [615, 155] on div at bounding box center [622, 201] width 135 height 301
click at [620, 184] on div at bounding box center [622, 201] width 135 height 301
drag, startPoint x: 610, startPoint y: 93, endPoint x: 610, endPoint y: 71, distance: 22.0
click at [610, 71] on div at bounding box center [622, 201] width 135 height 301
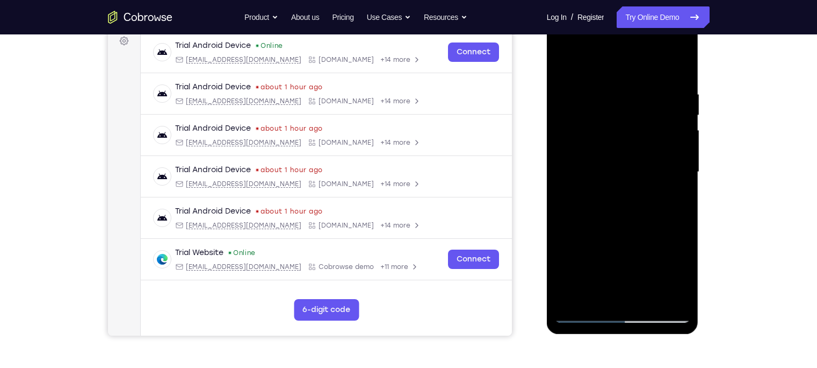
scroll to position [165, 0]
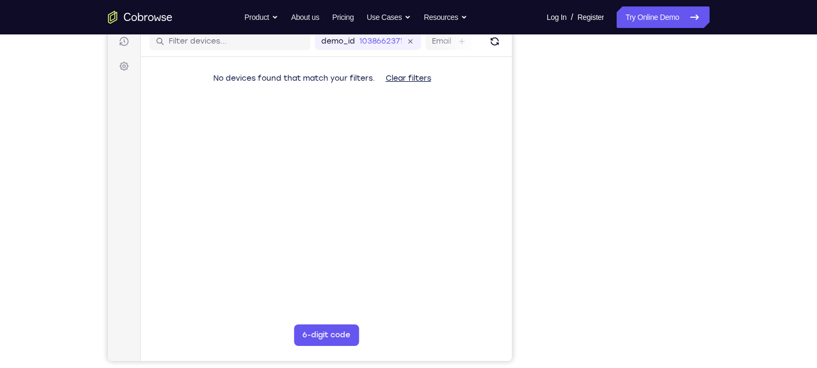
scroll to position [140, 0]
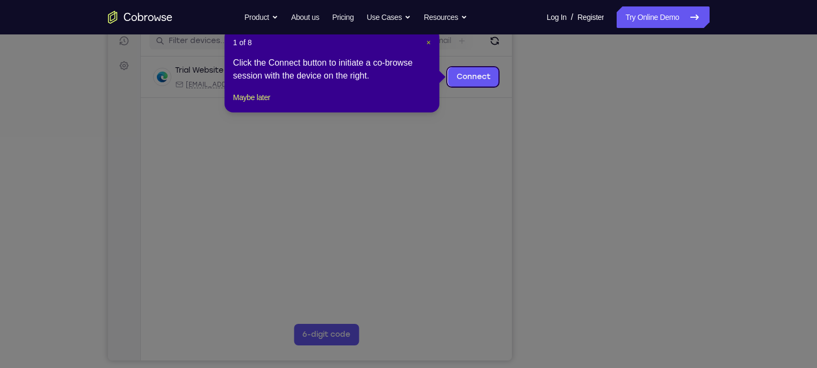
click at [430, 41] on span "×" at bounding box center [429, 42] width 4 height 9
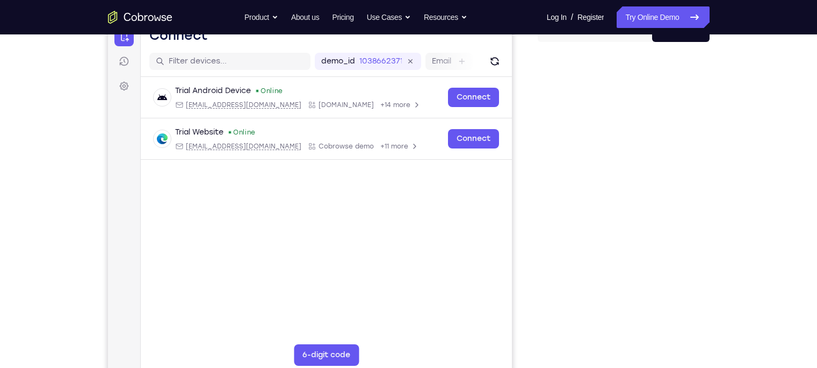
scroll to position [67, 0]
